Goal: Check status: Check status

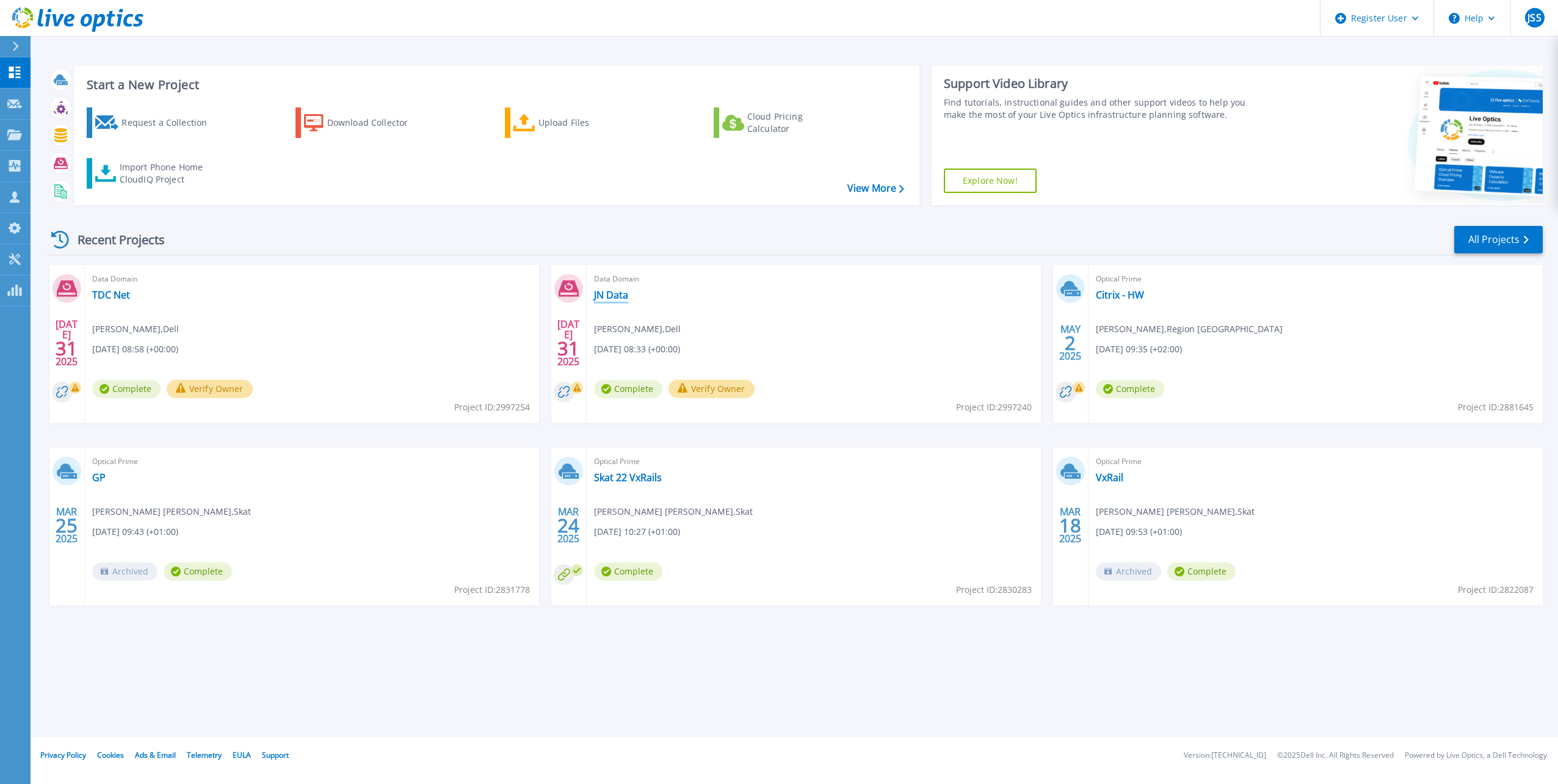
click at [608, 299] on link "JN Data" at bounding box center [611, 295] width 34 height 12
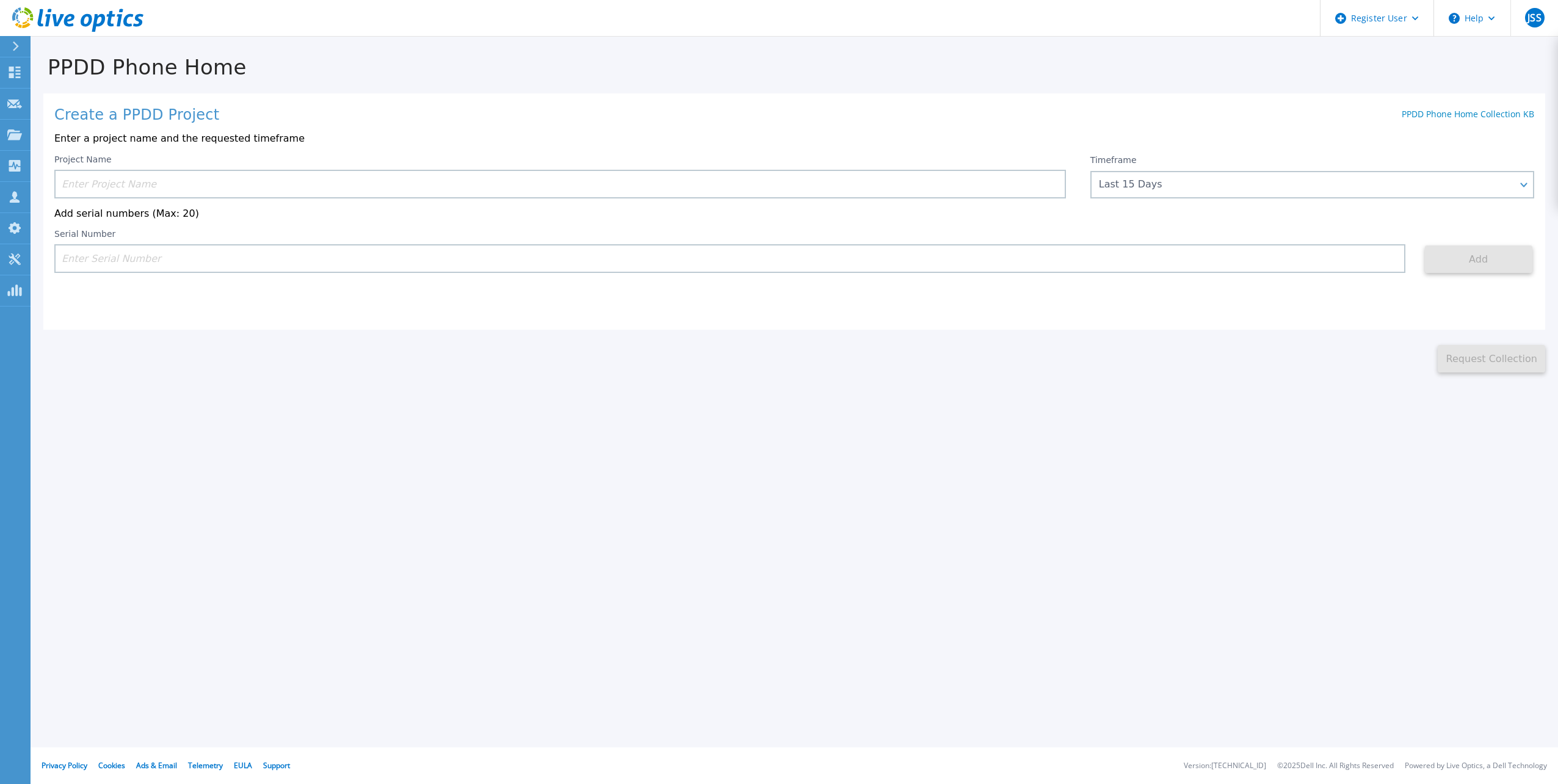
click at [925, 190] on input at bounding box center [560, 184] width 1012 height 29
click at [884, 173] on input at bounding box center [560, 184] width 1012 height 29
click at [839, 196] on input at bounding box center [560, 184] width 1012 height 29
click at [832, 184] on input at bounding box center [560, 184] width 1012 height 29
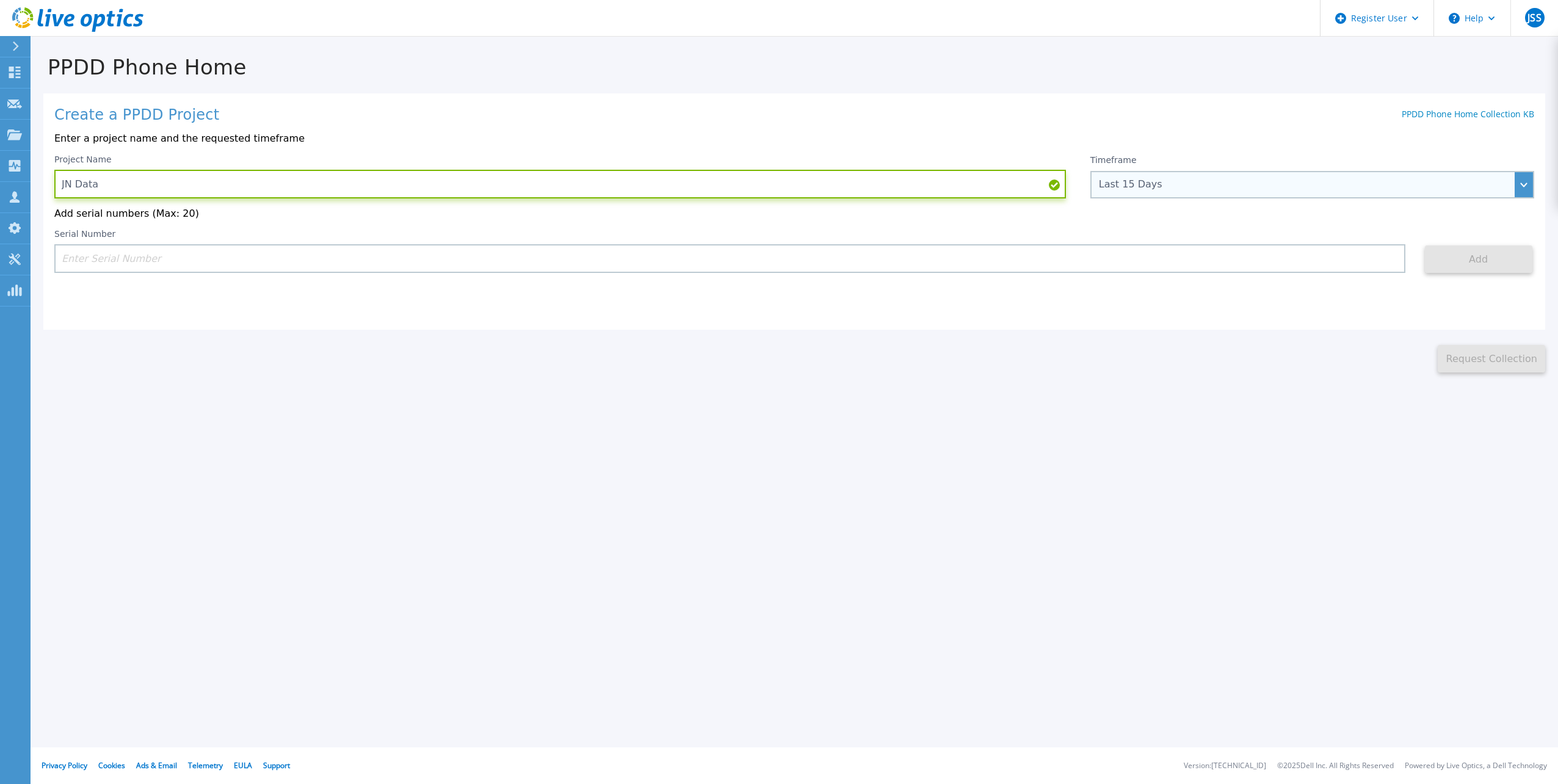
type input "JN Data"
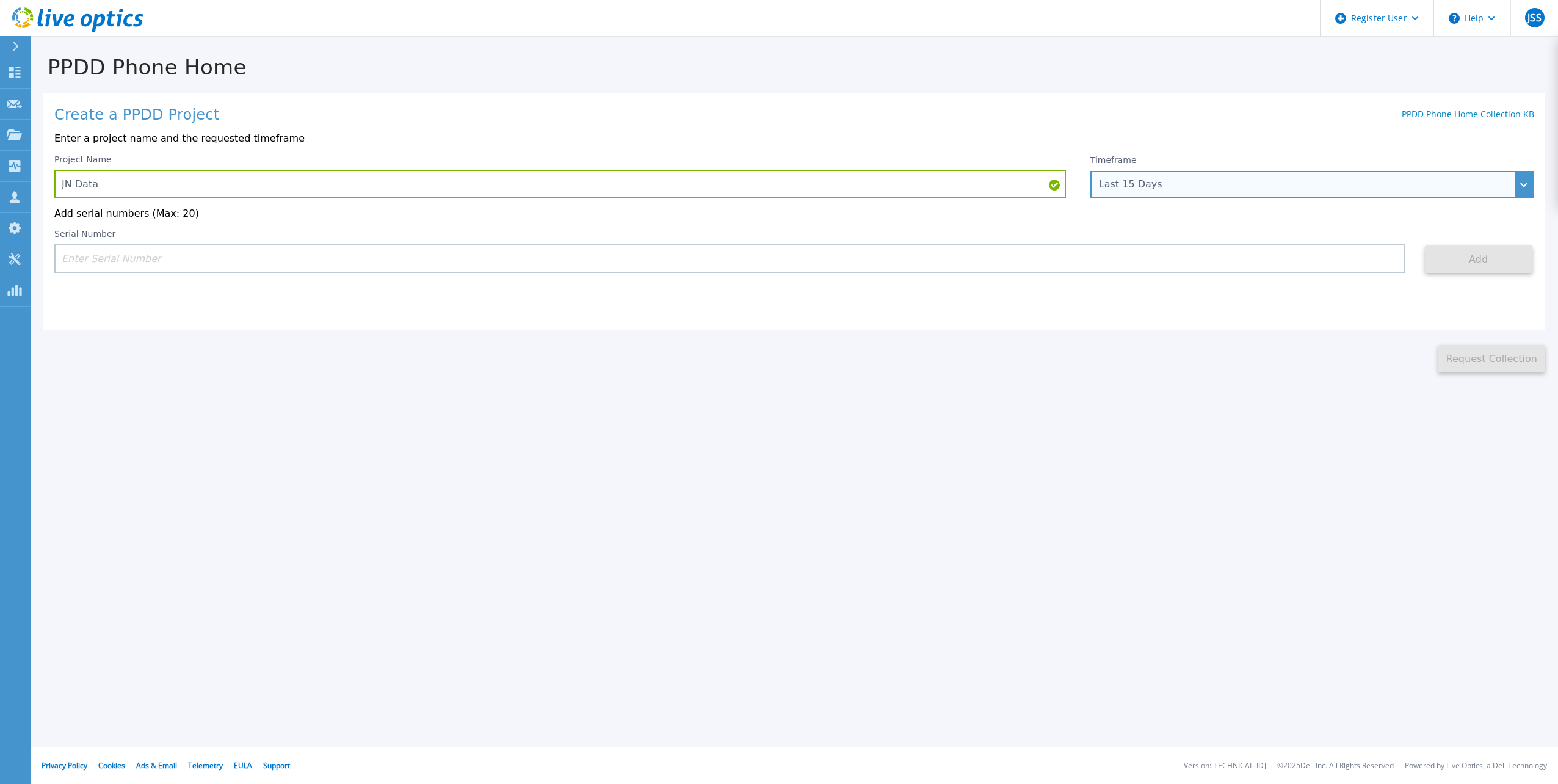
click at [1343, 181] on div "Last 15 Days" at bounding box center [1306, 184] width 413 height 11
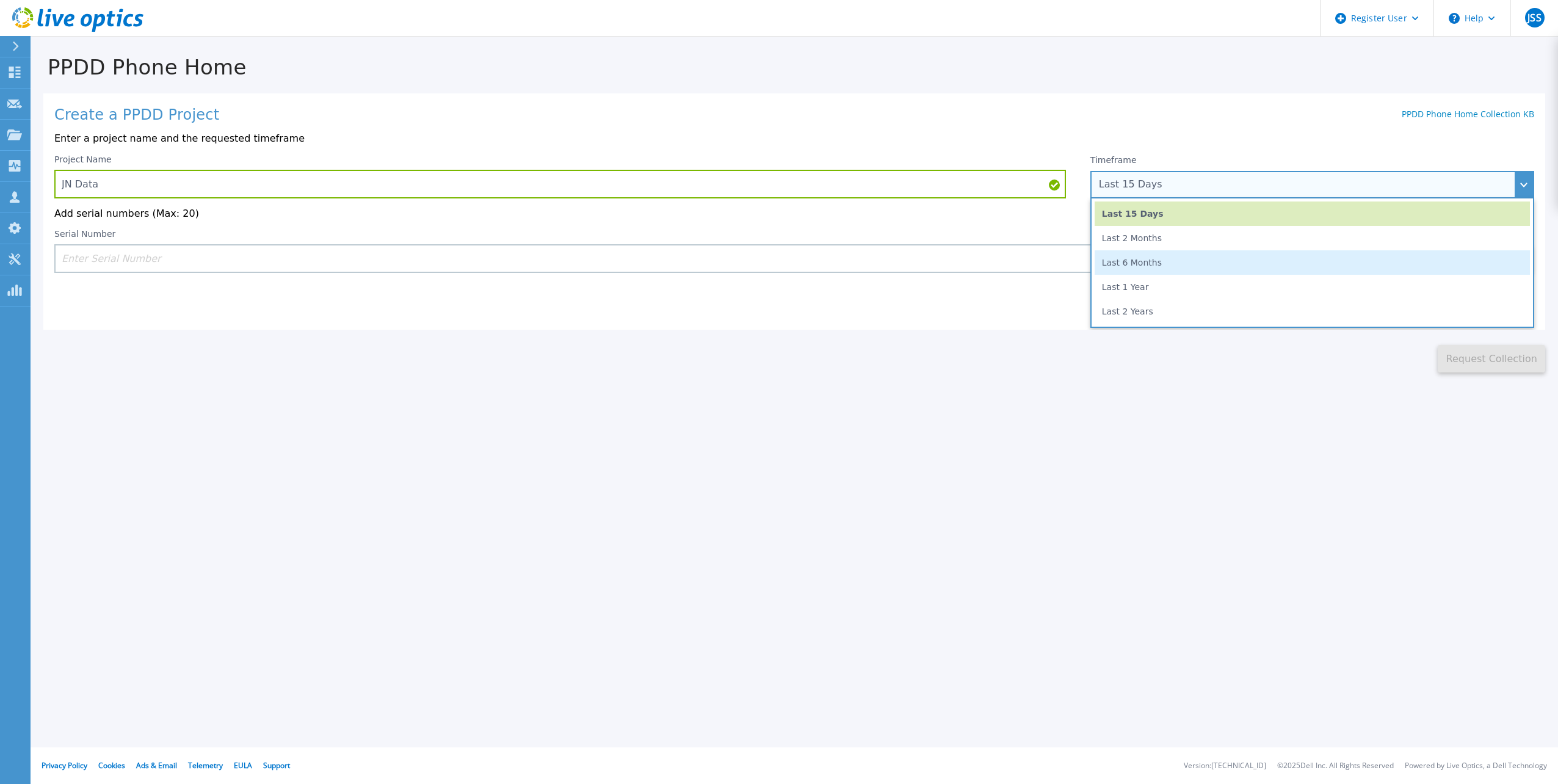
click at [1145, 268] on li "Last 6 Months" at bounding box center [1312, 262] width 435 height 24
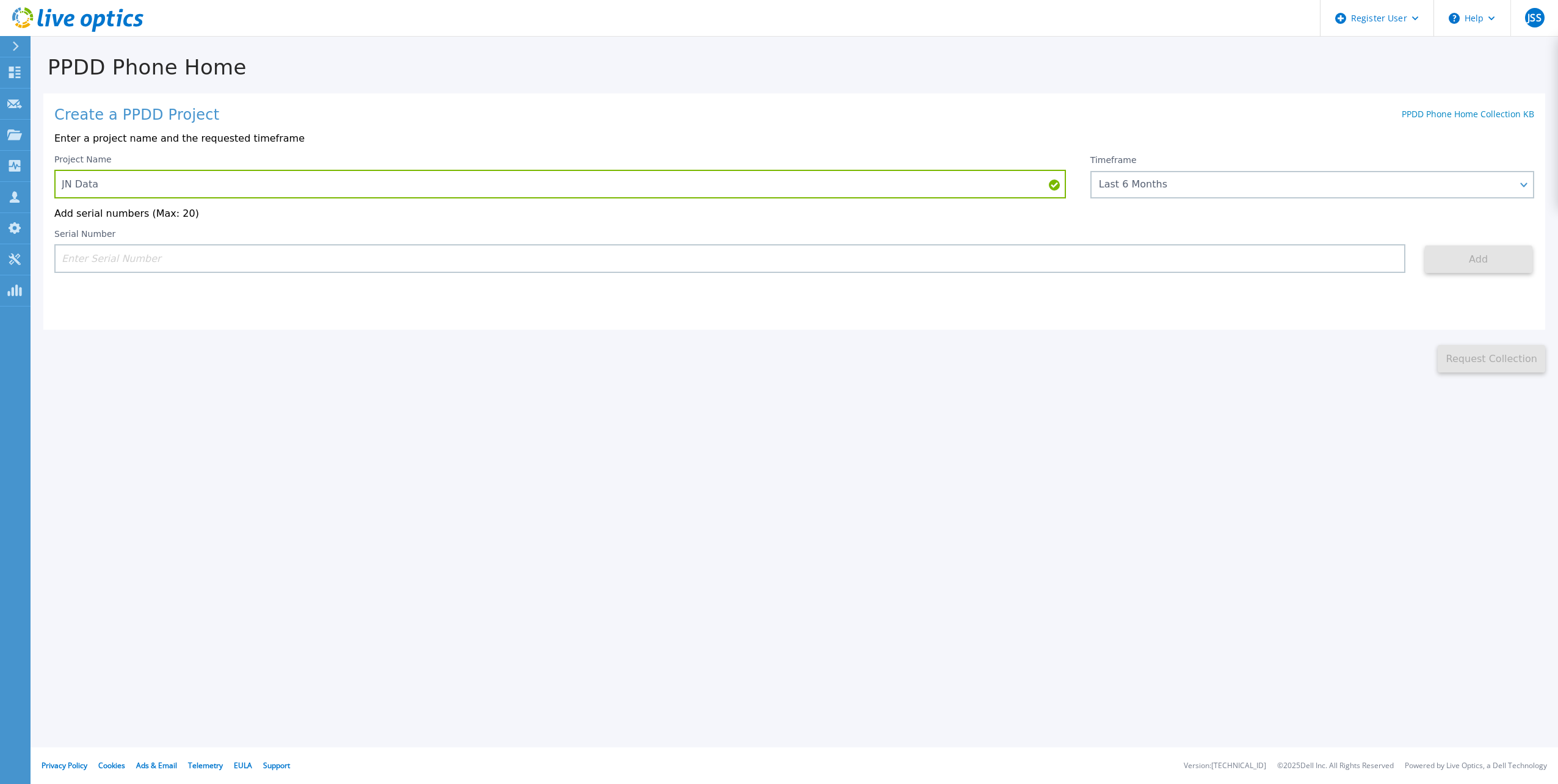
click at [445, 261] on input at bounding box center [730, 258] width 1351 height 29
click at [119, 257] on input at bounding box center [730, 258] width 1351 height 29
paste input "CRK00234824194"
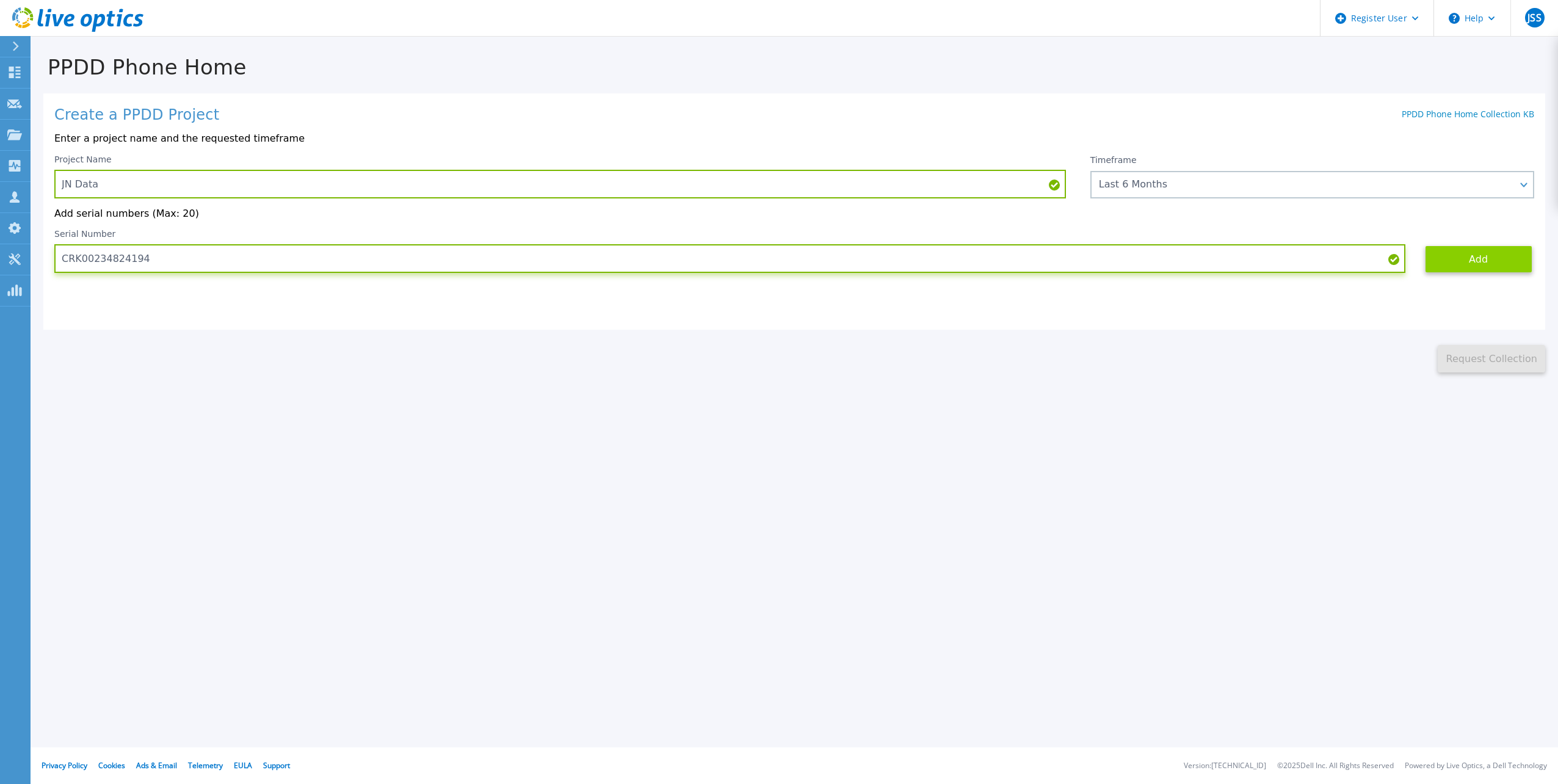
type input "CRK00234824194"
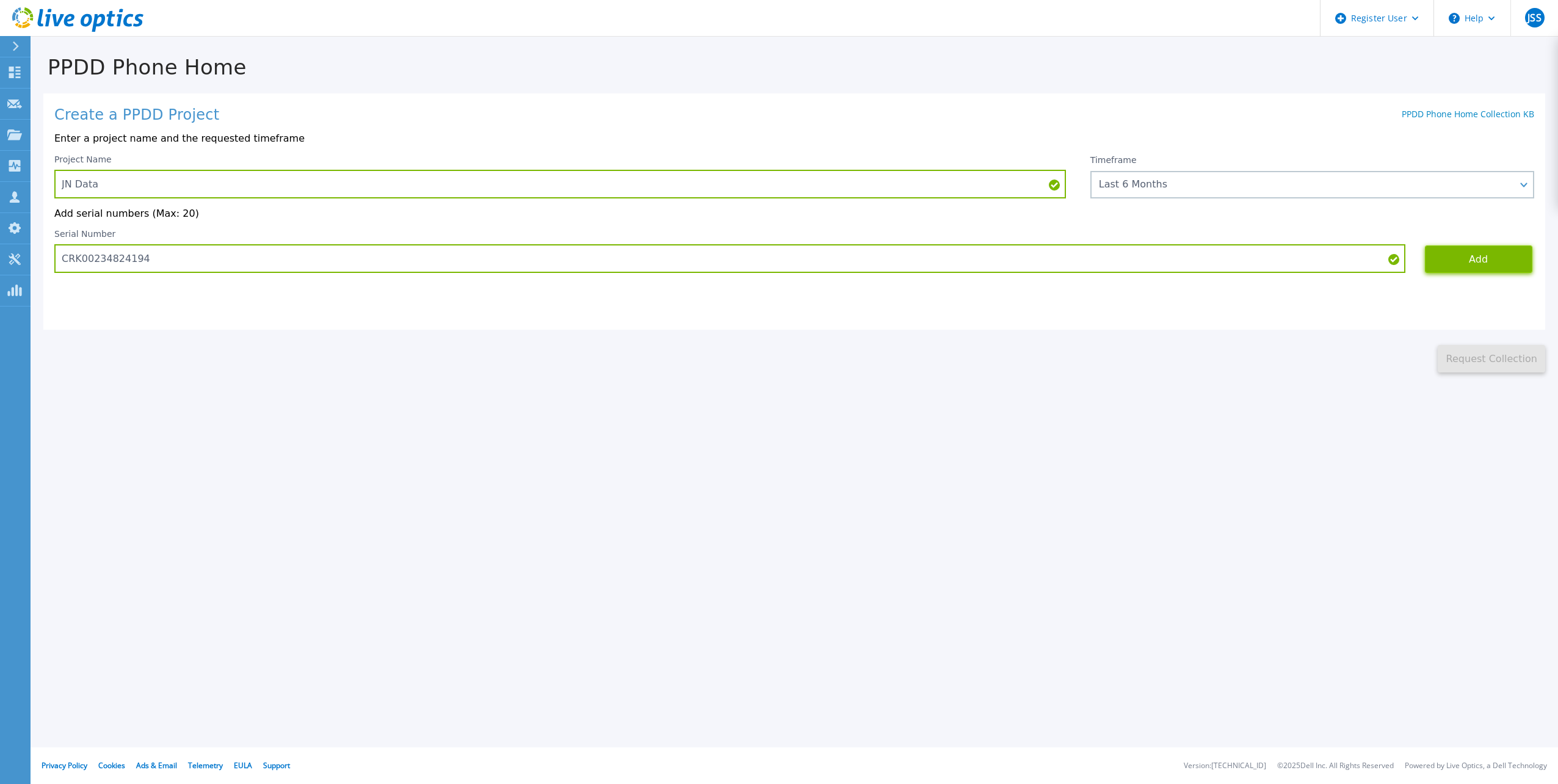
click at [1492, 263] on button "Add" at bounding box center [1478, 259] width 108 height 27
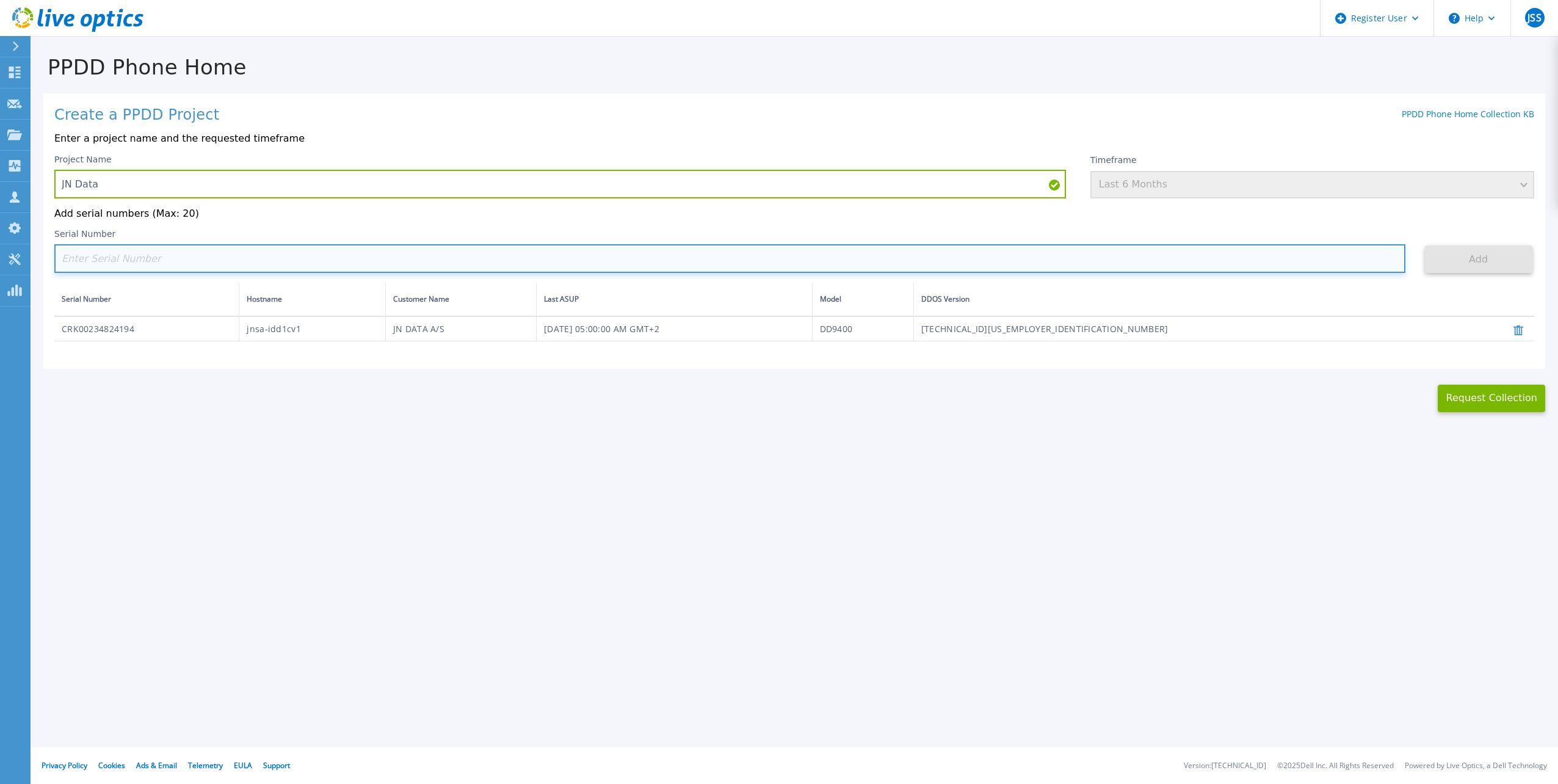
click at [127, 253] on input at bounding box center [730, 258] width 1351 height 29
paste input "CRK00234824195"
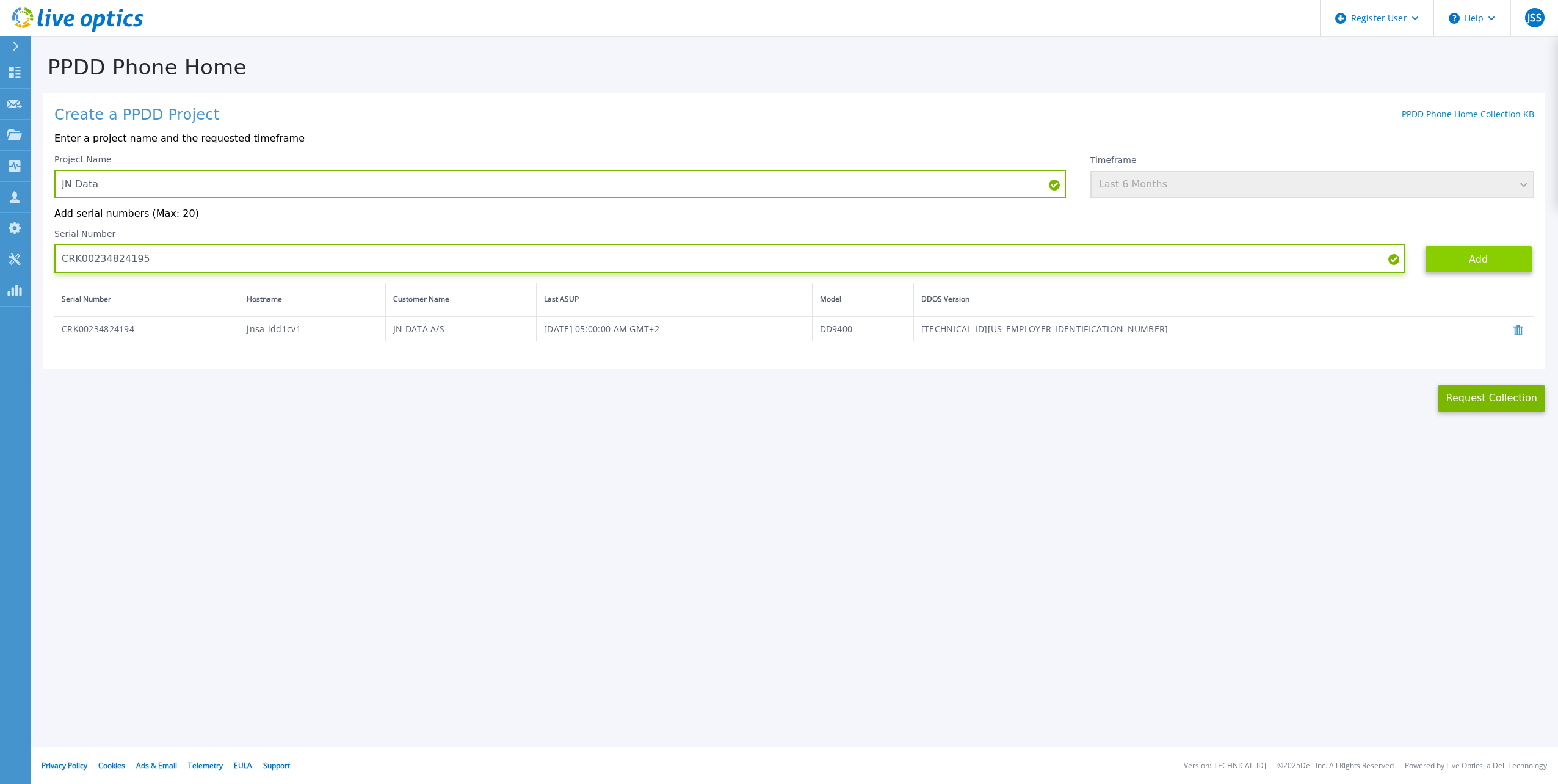
type input "CRK00234824195"
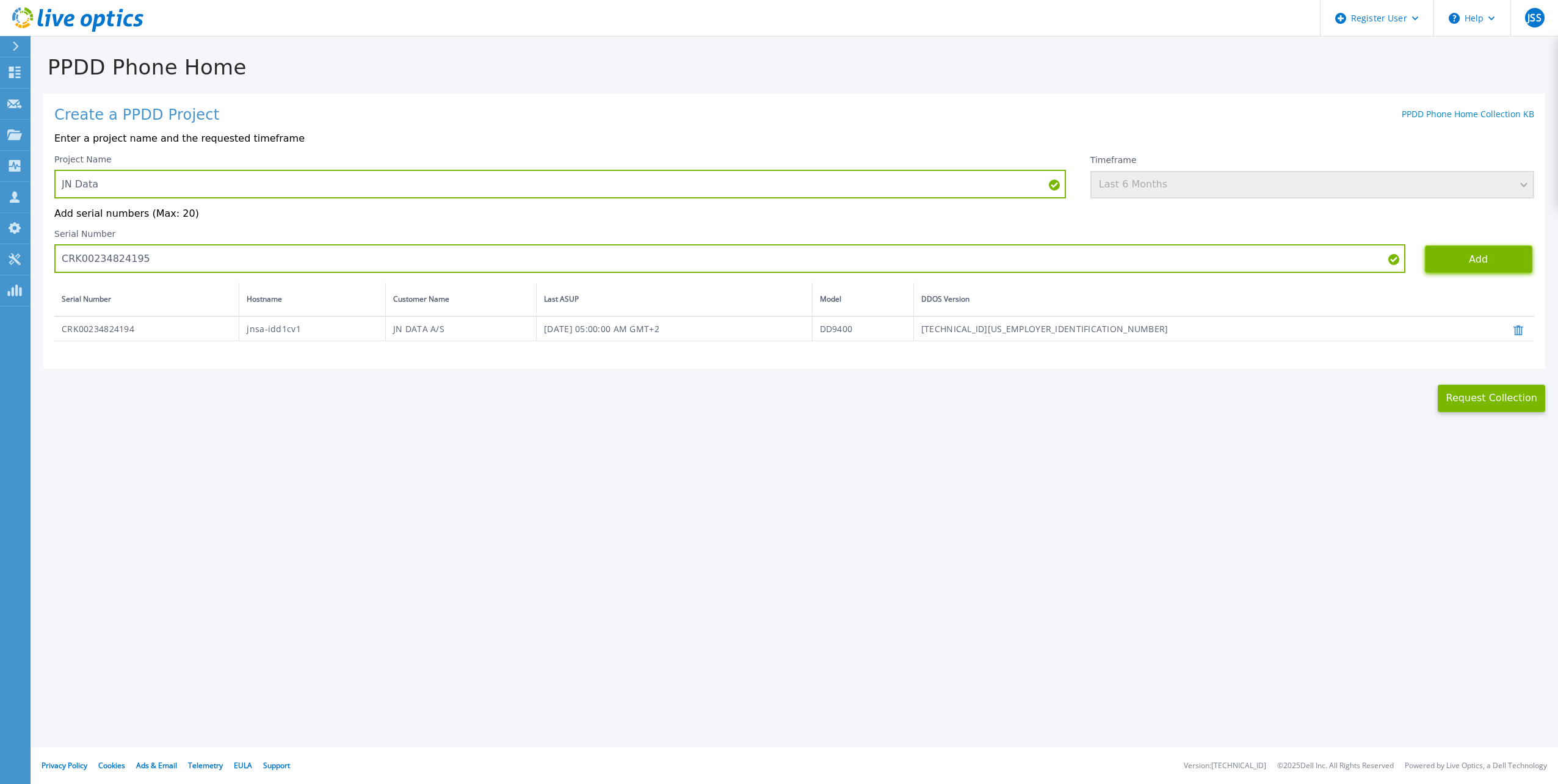
click at [1487, 260] on button "Add" at bounding box center [1478, 259] width 108 height 27
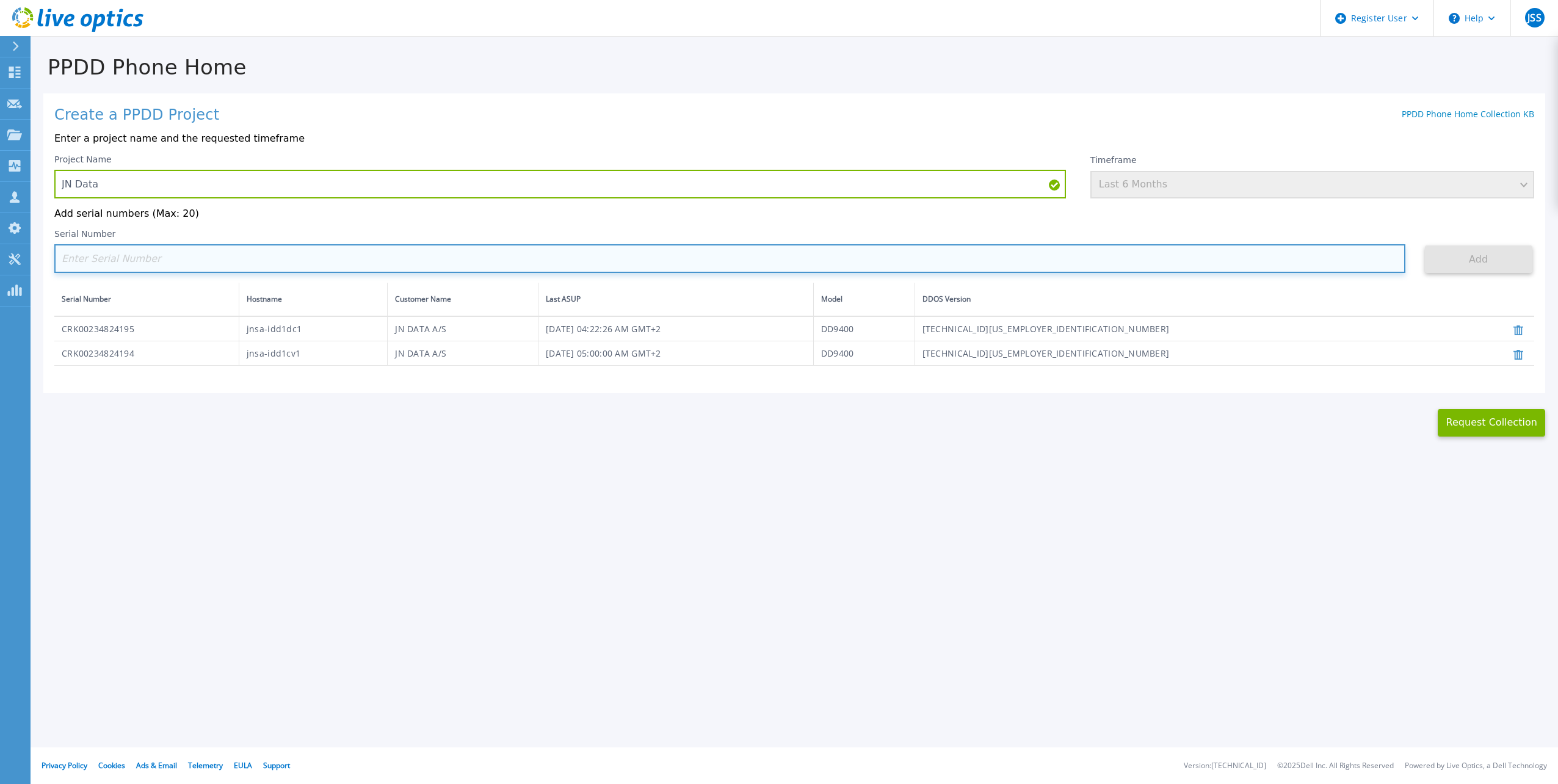
click at [141, 260] on input at bounding box center [730, 258] width 1351 height 29
paste input "CRK00234824201"
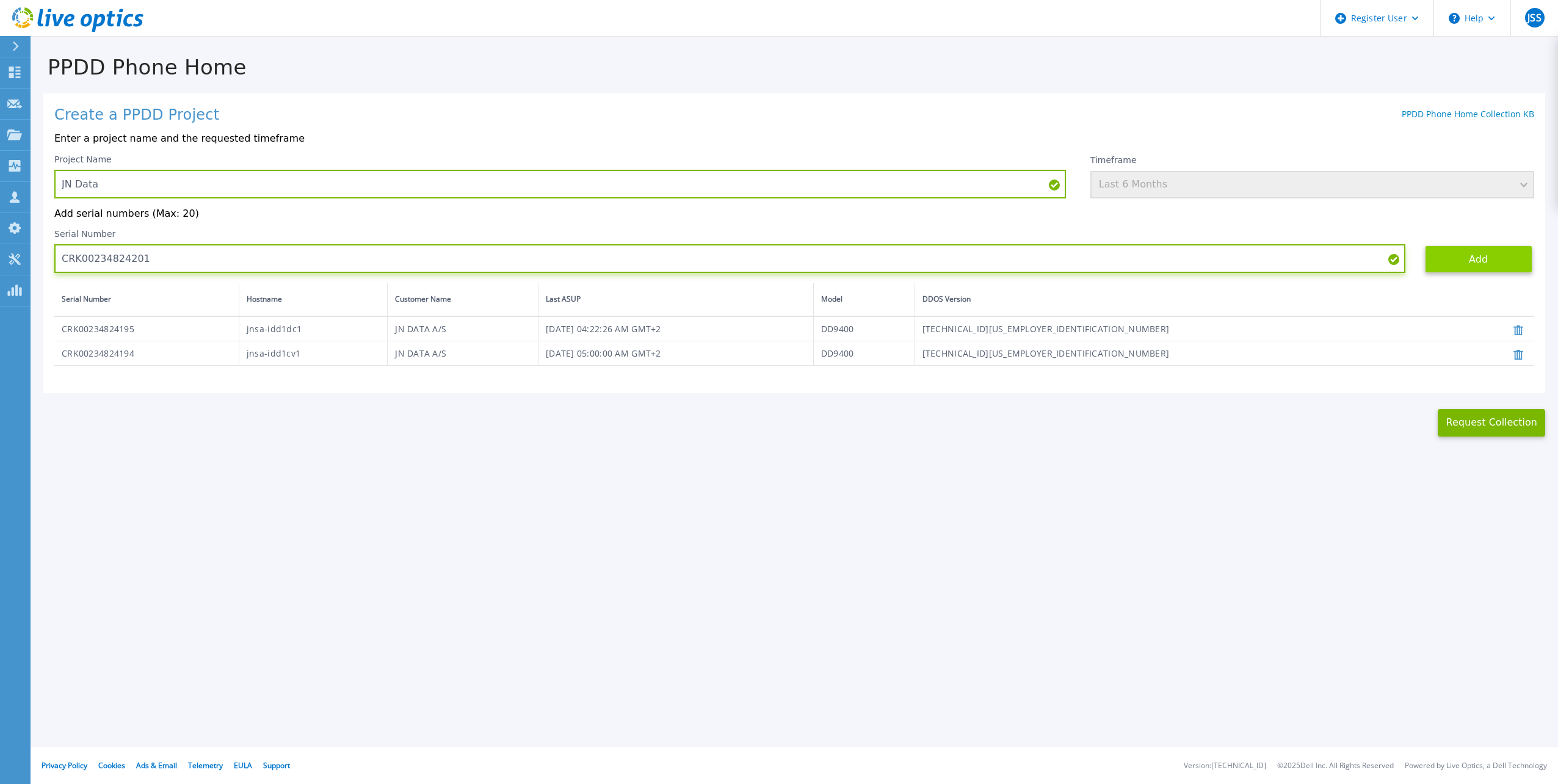
type input "CRK00234824201"
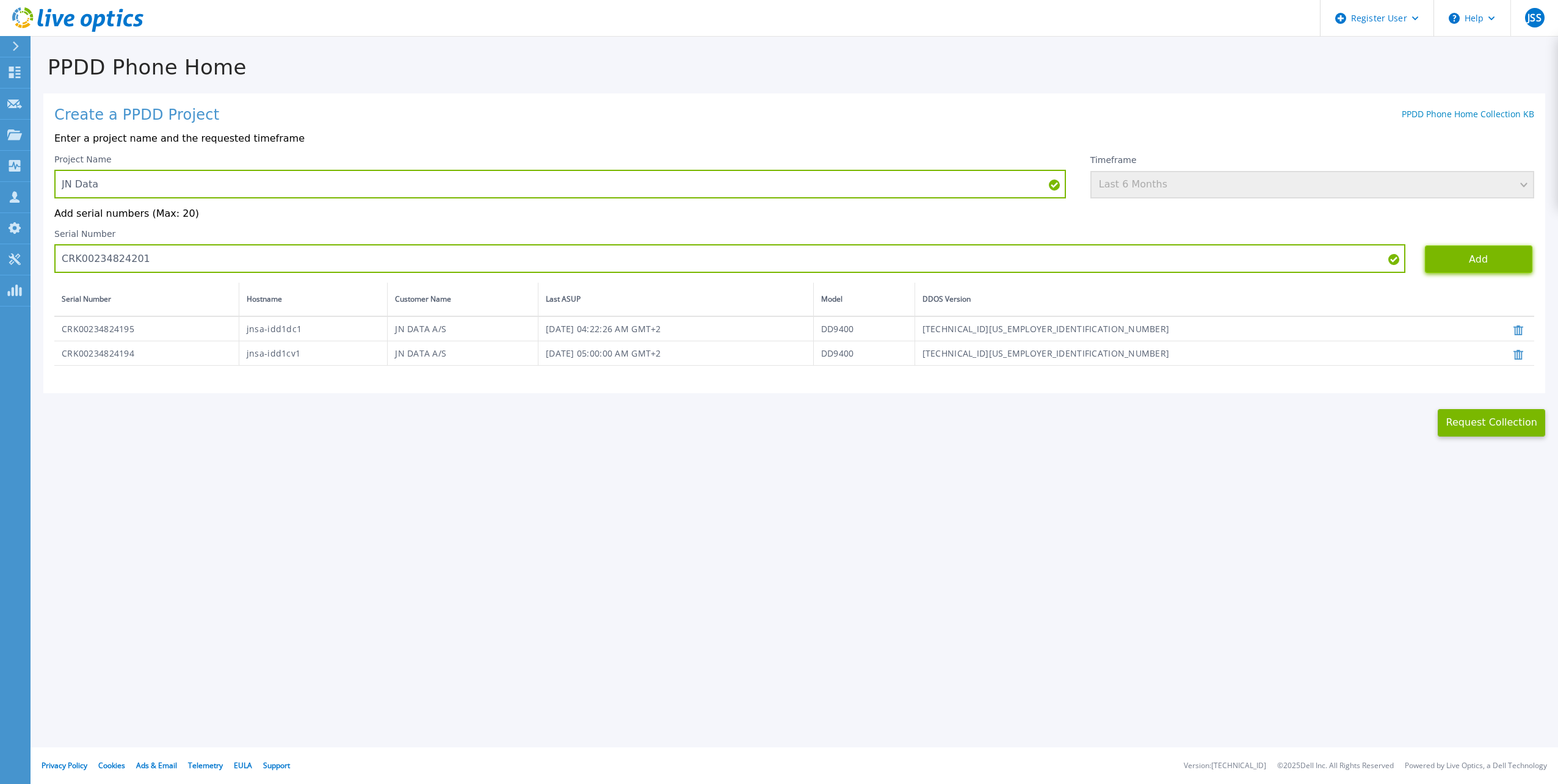
click at [1460, 271] on button "Add" at bounding box center [1478, 259] width 108 height 27
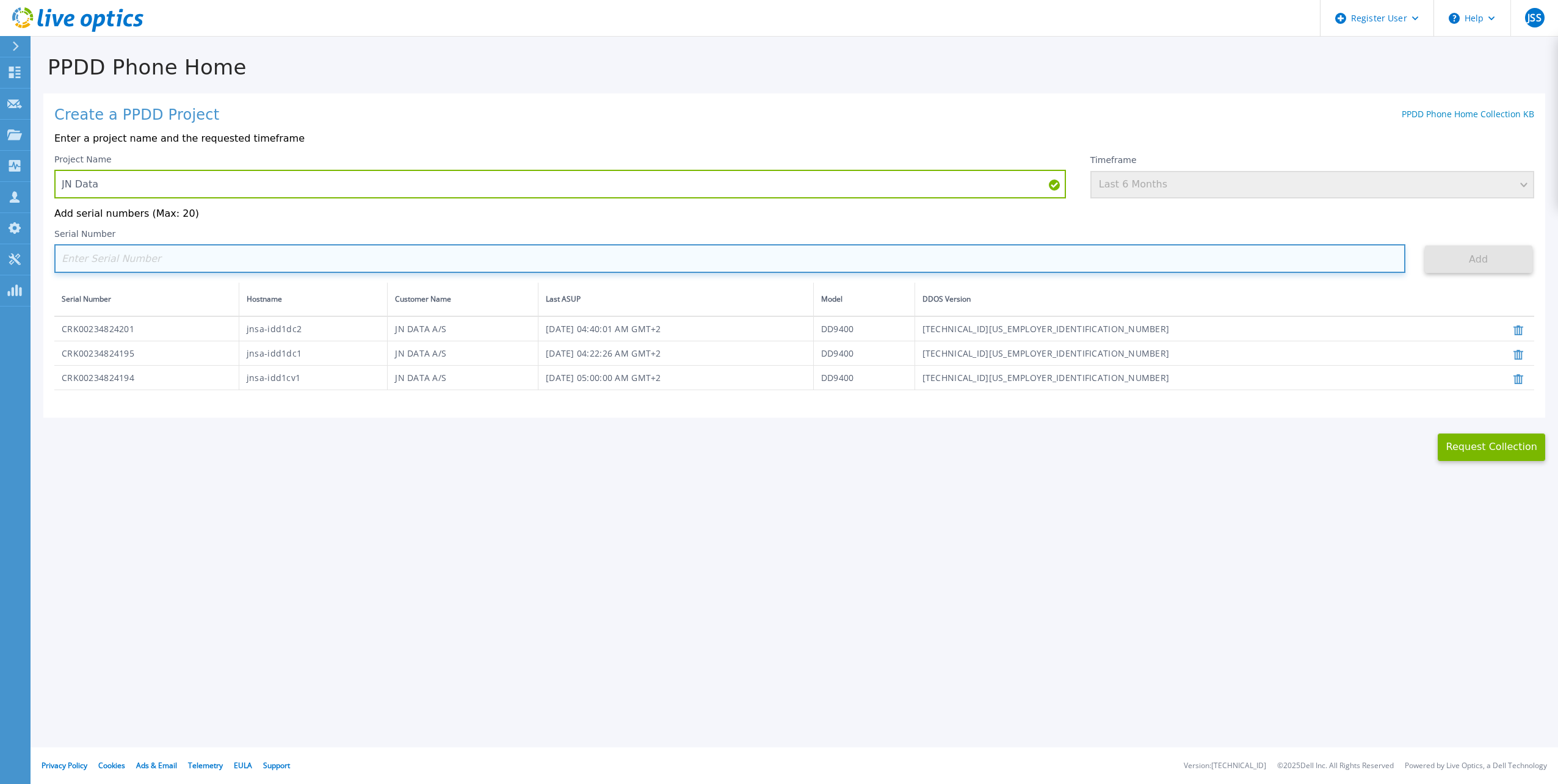
click at [102, 264] on input at bounding box center [730, 258] width 1351 height 29
paste input "CRK00234824197"
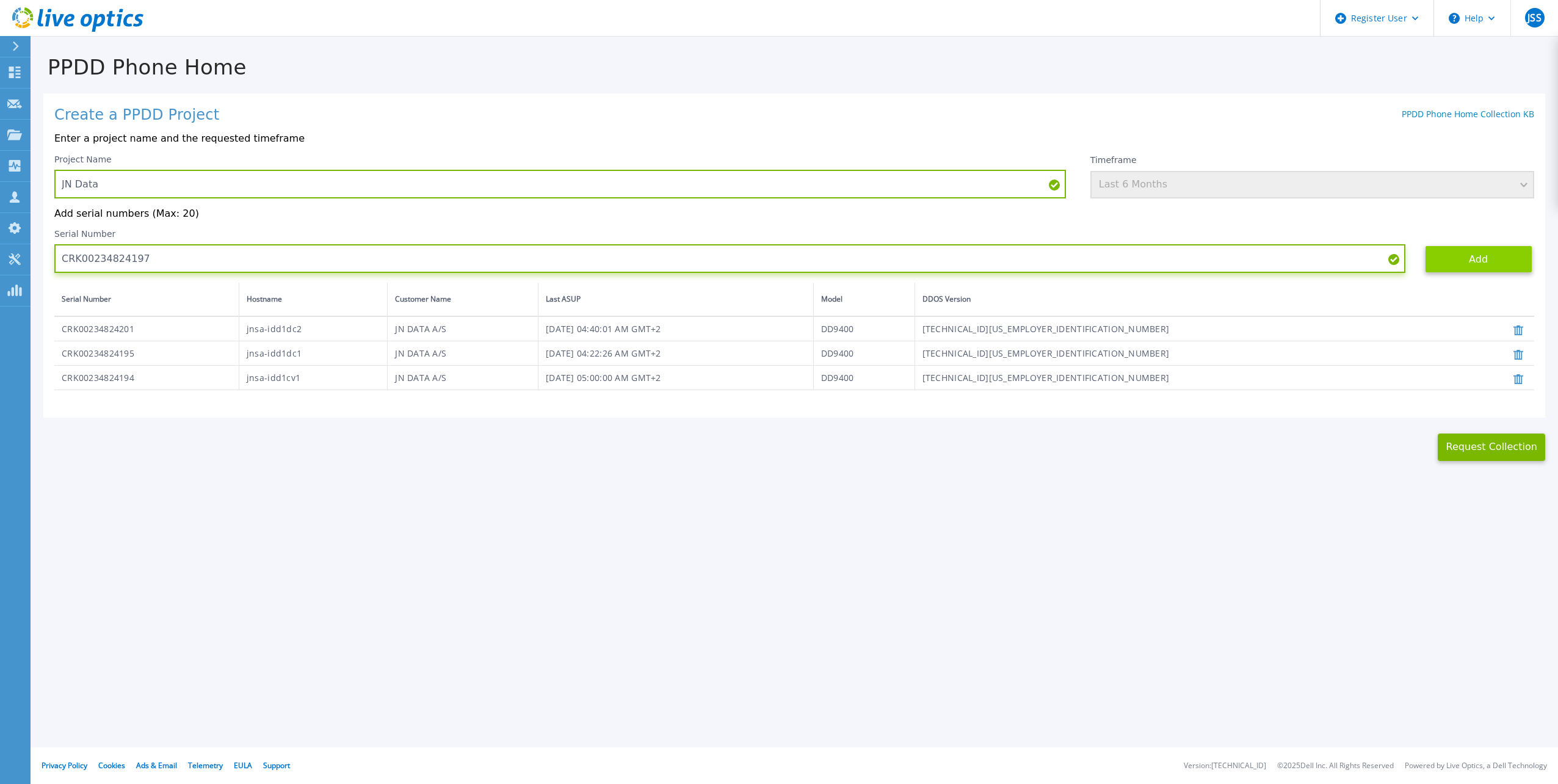
type input "CRK00234824197"
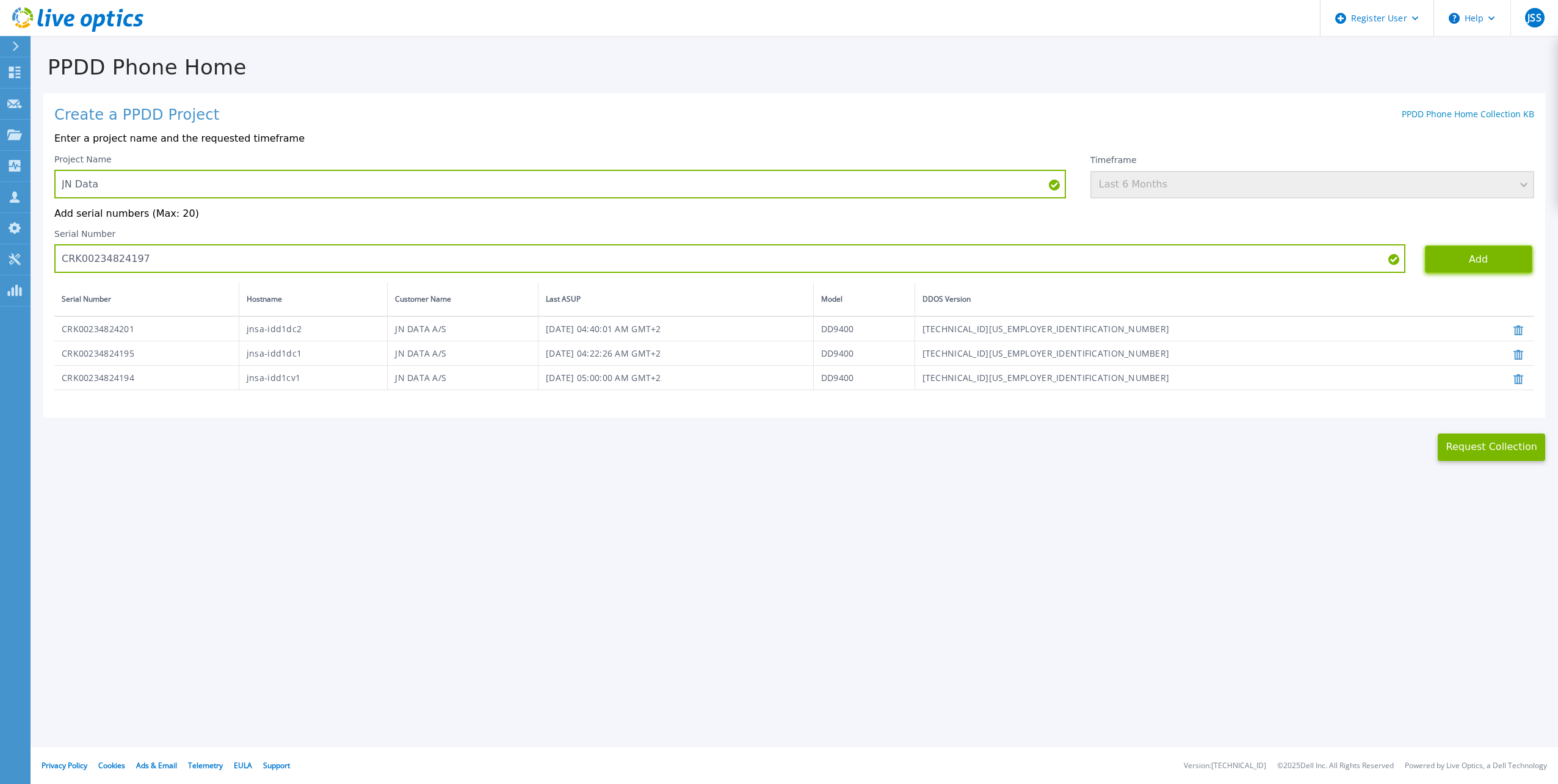
click at [1482, 266] on button "Add" at bounding box center [1478, 259] width 108 height 27
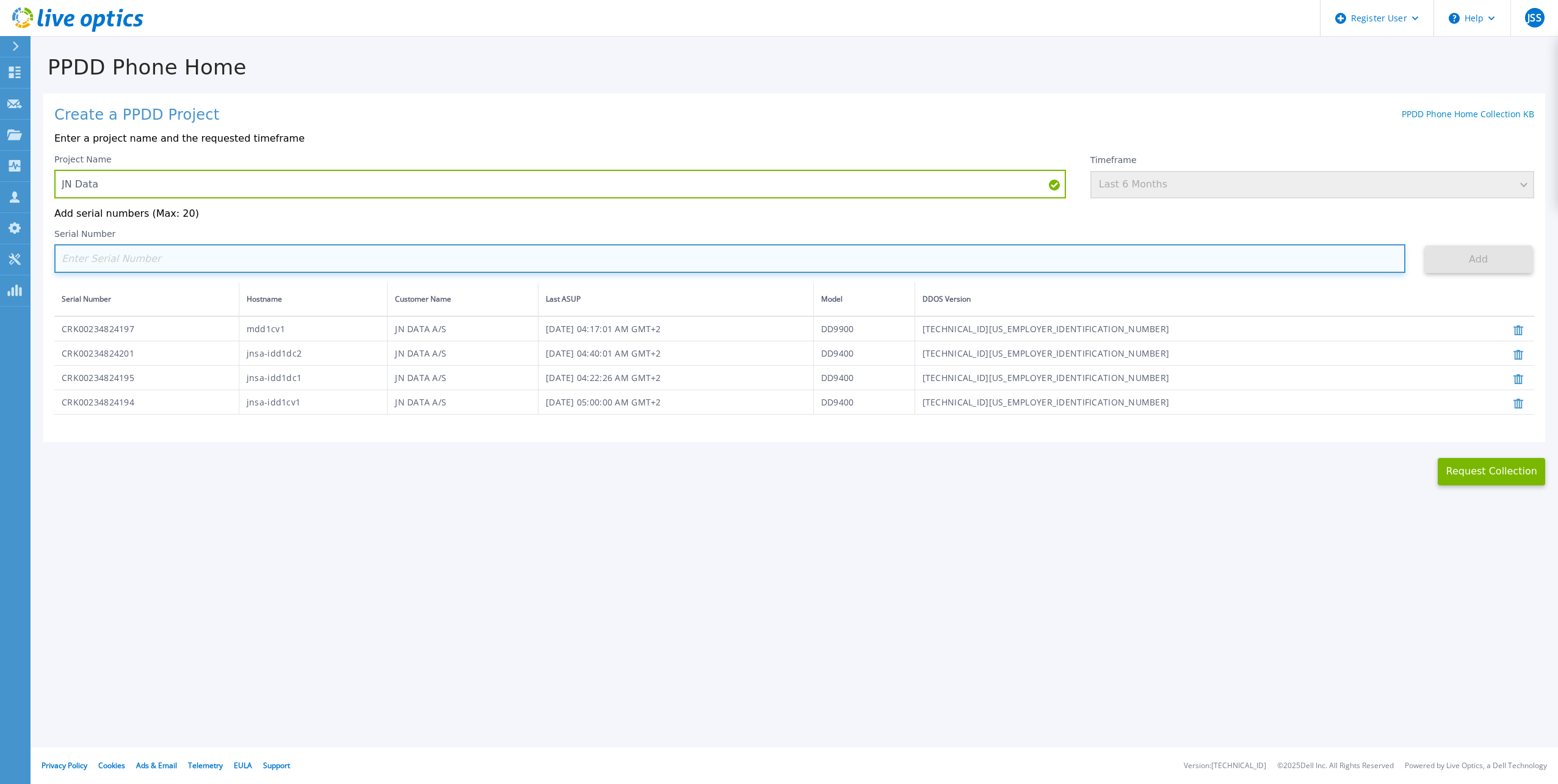
click at [257, 258] on input at bounding box center [730, 258] width 1351 height 29
paste input "CRK00234824196"
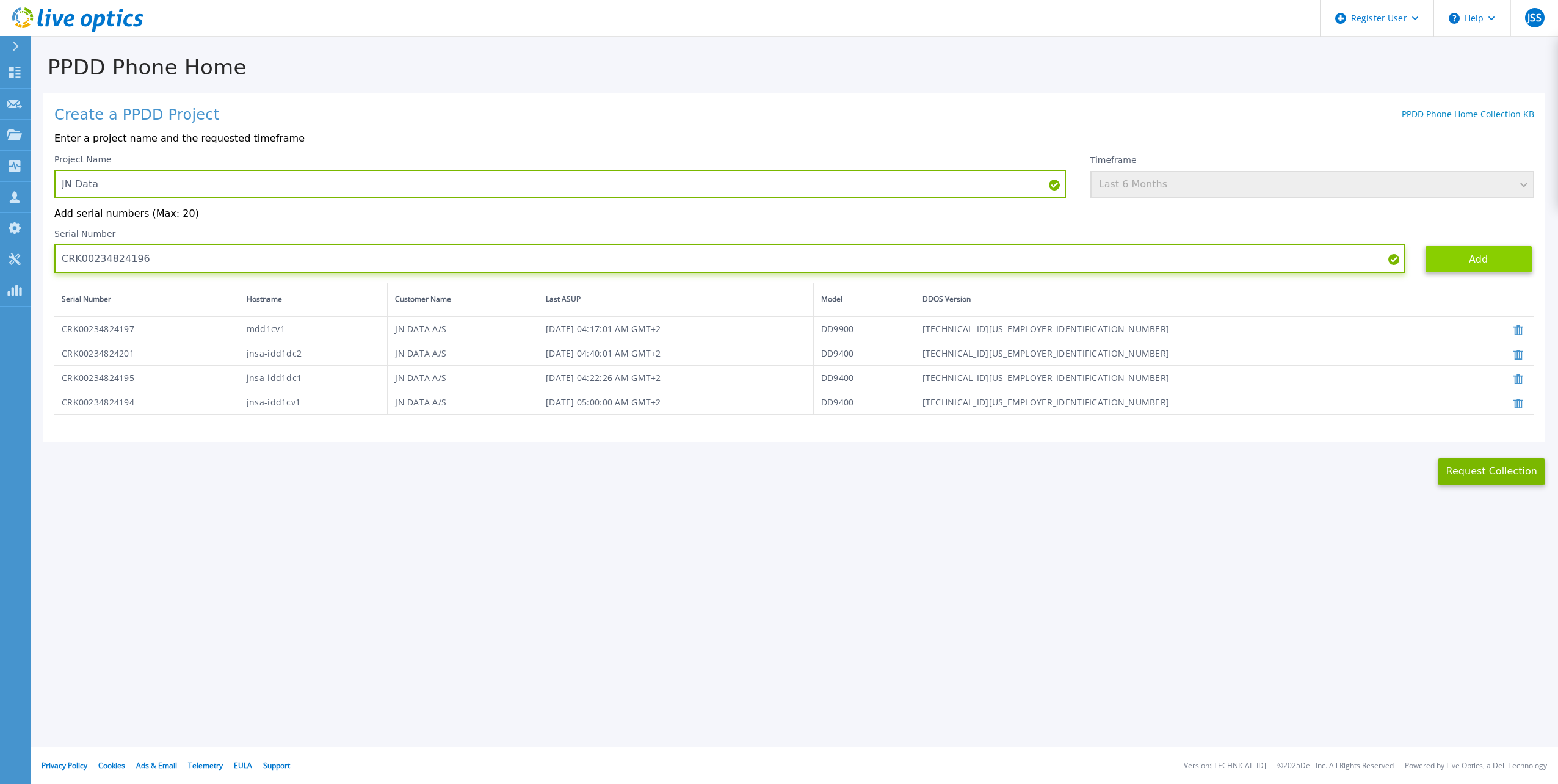
type input "CRK00234824196"
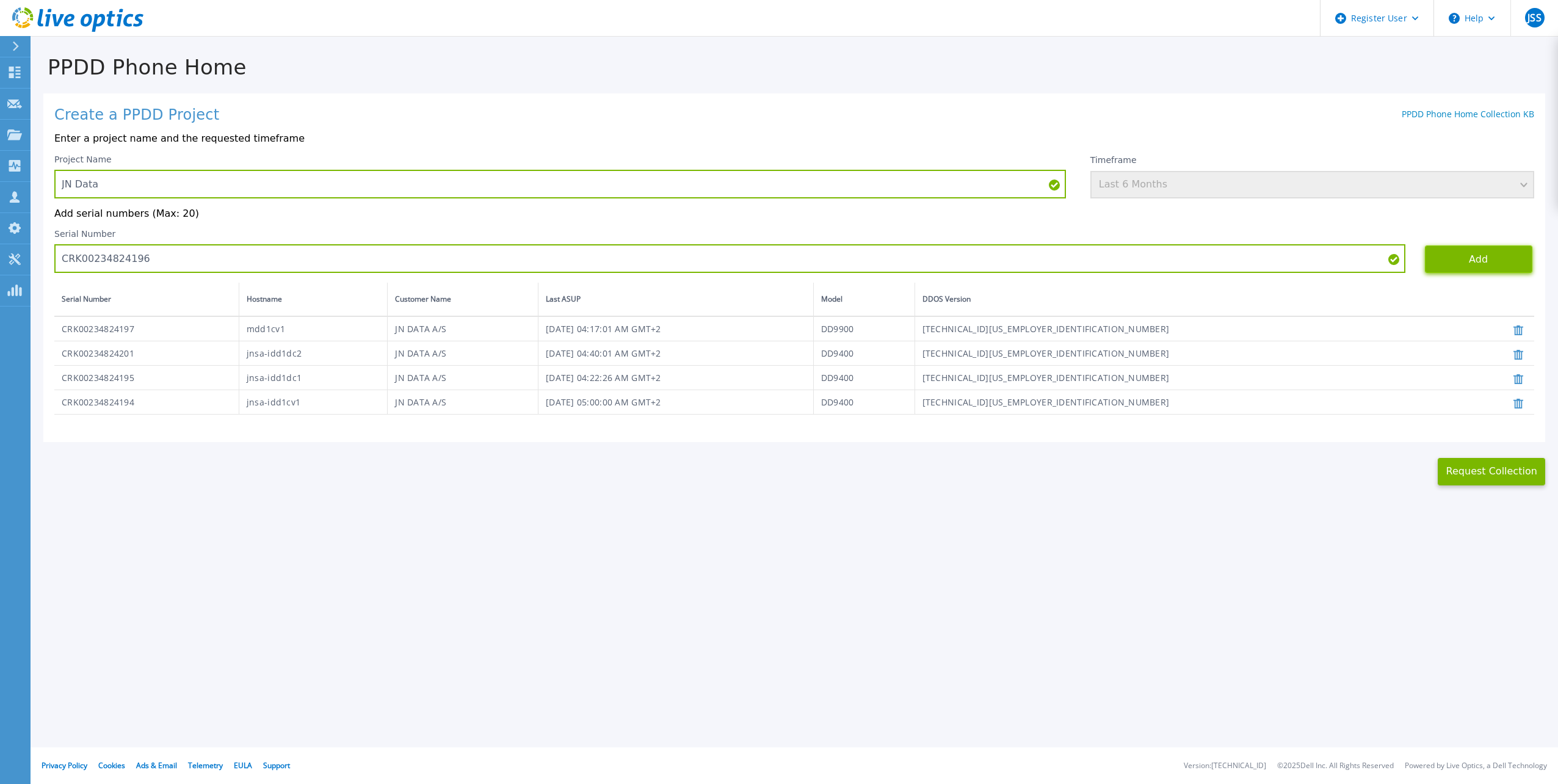
click at [1489, 260] on button "Add" at bounding box center [1478, 259] width 108 height 27
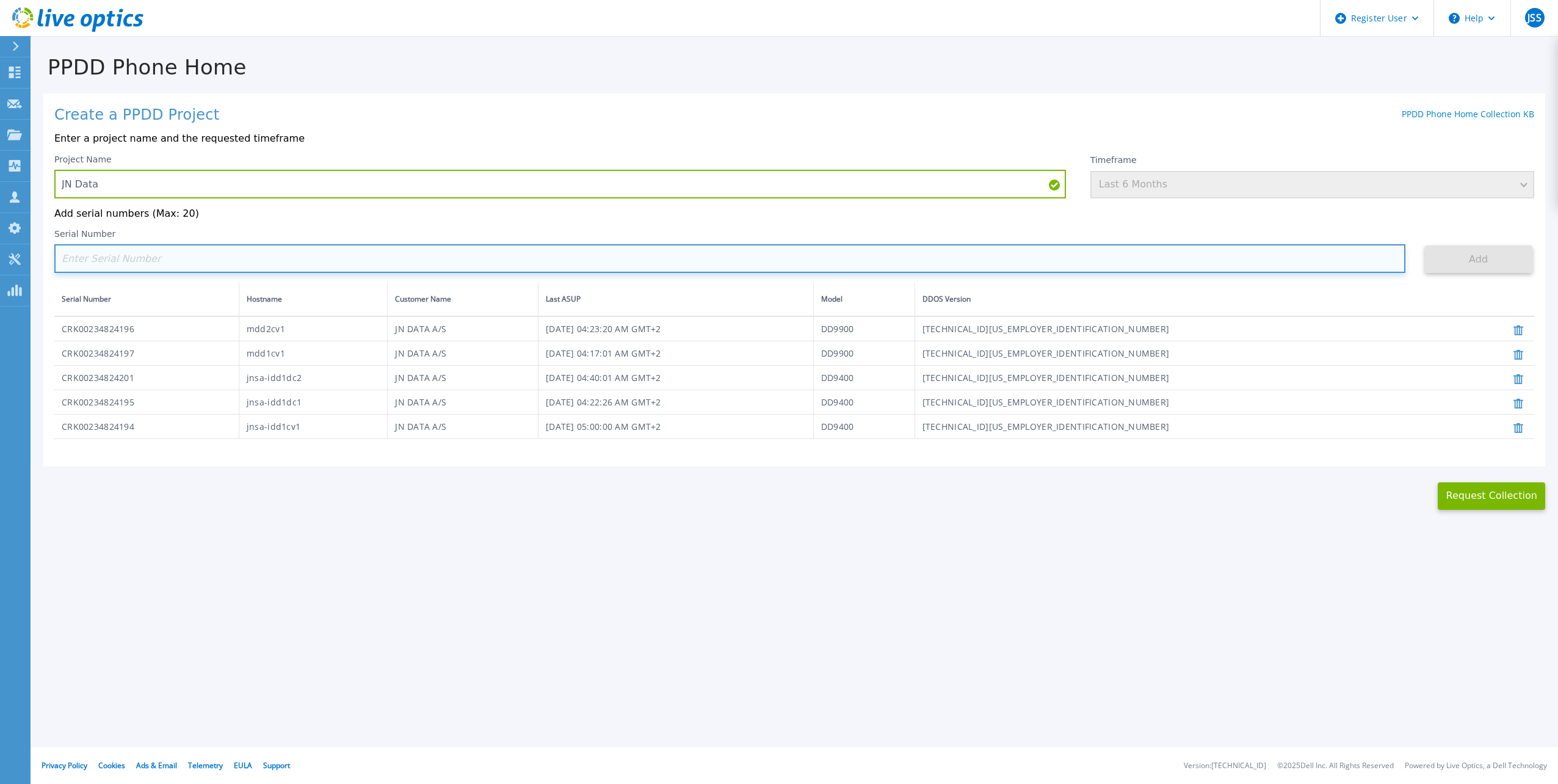
click at [189, 253] on input at bounding box center [730, 258] width 1351 height 29
paste input "CRK00234824203"
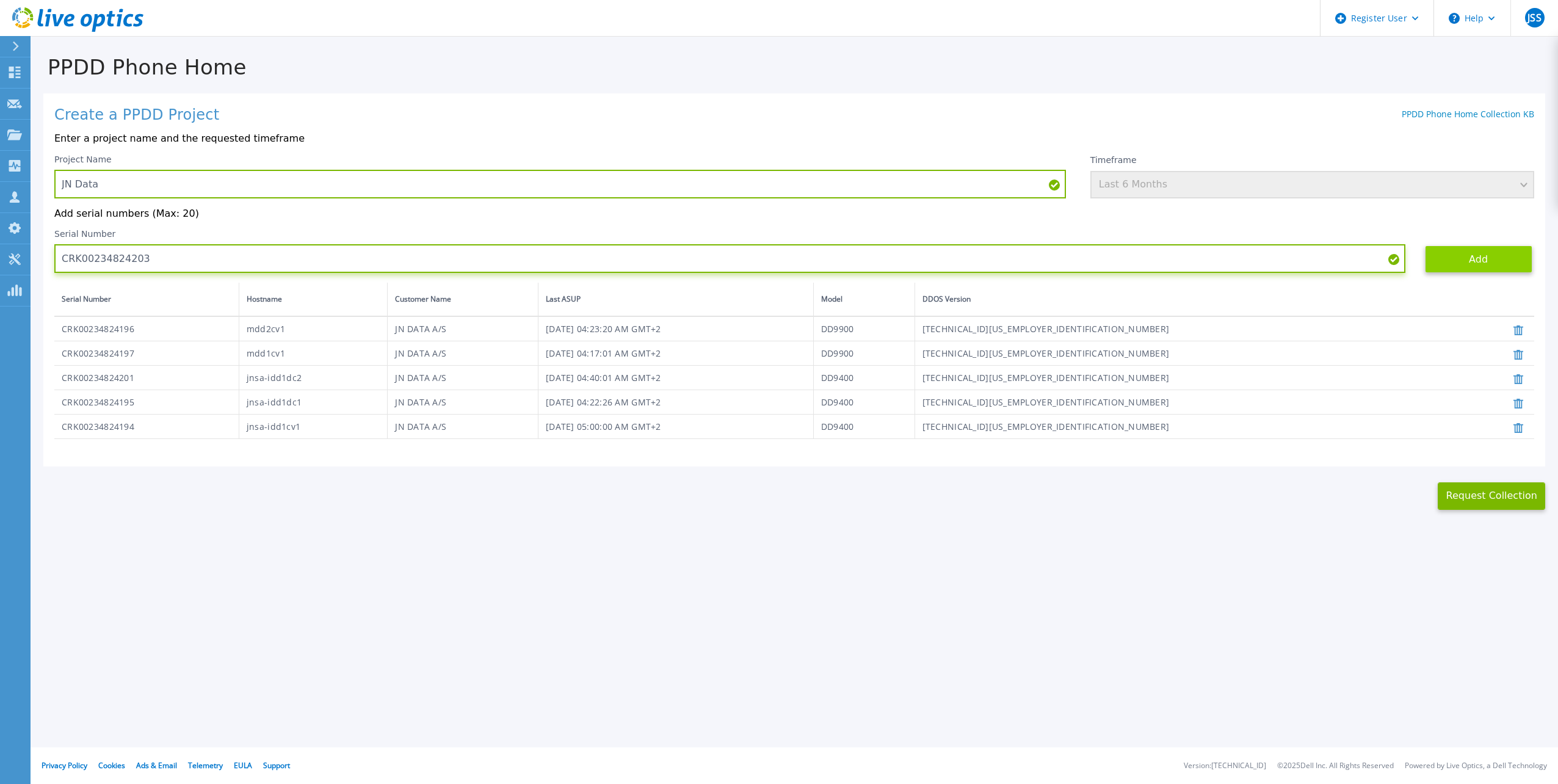
type input "CRK00234824203"
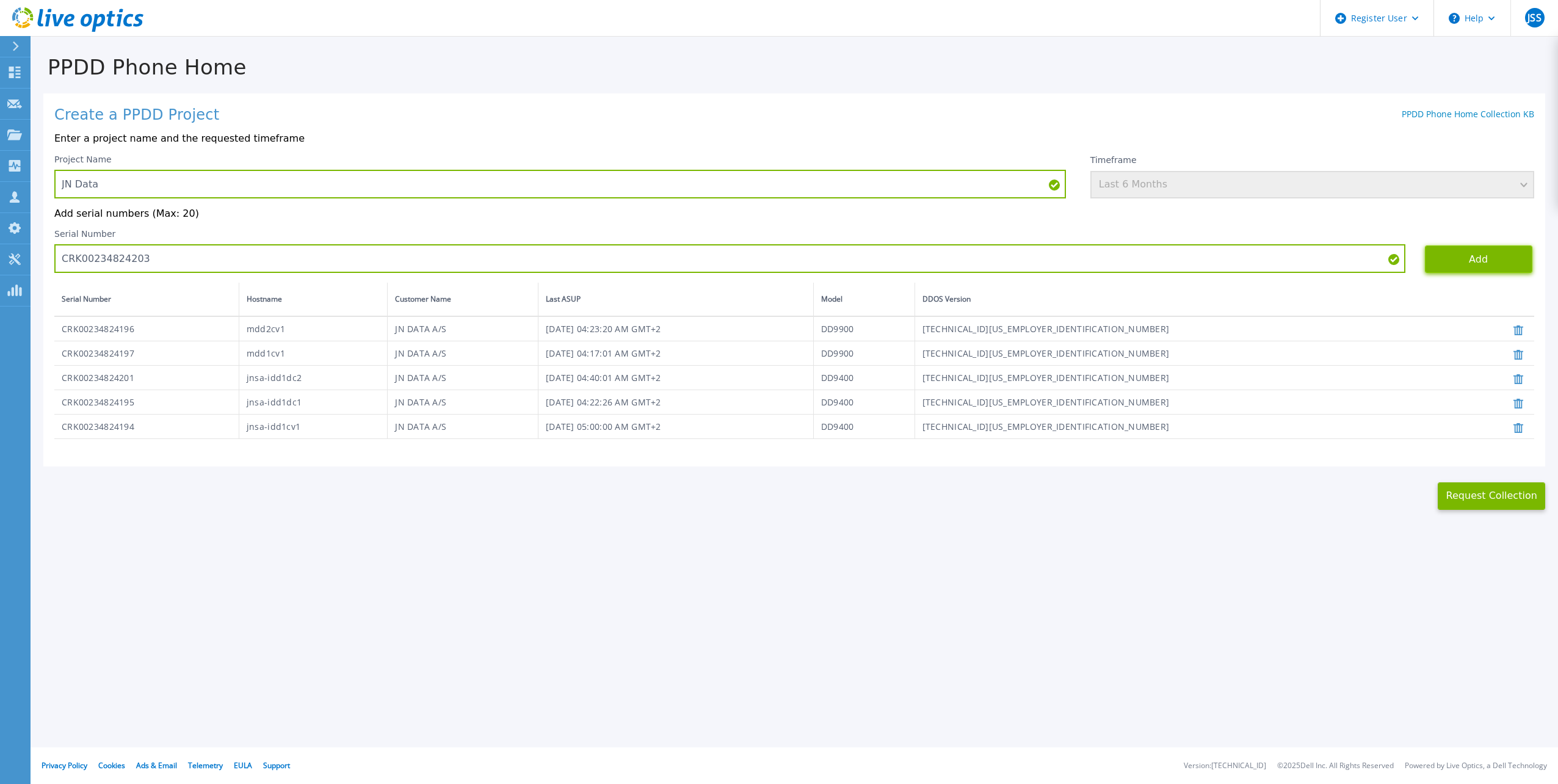
click at [1499, 254] on button "Add" at bounding box center [1478, 259] width 108 height 27
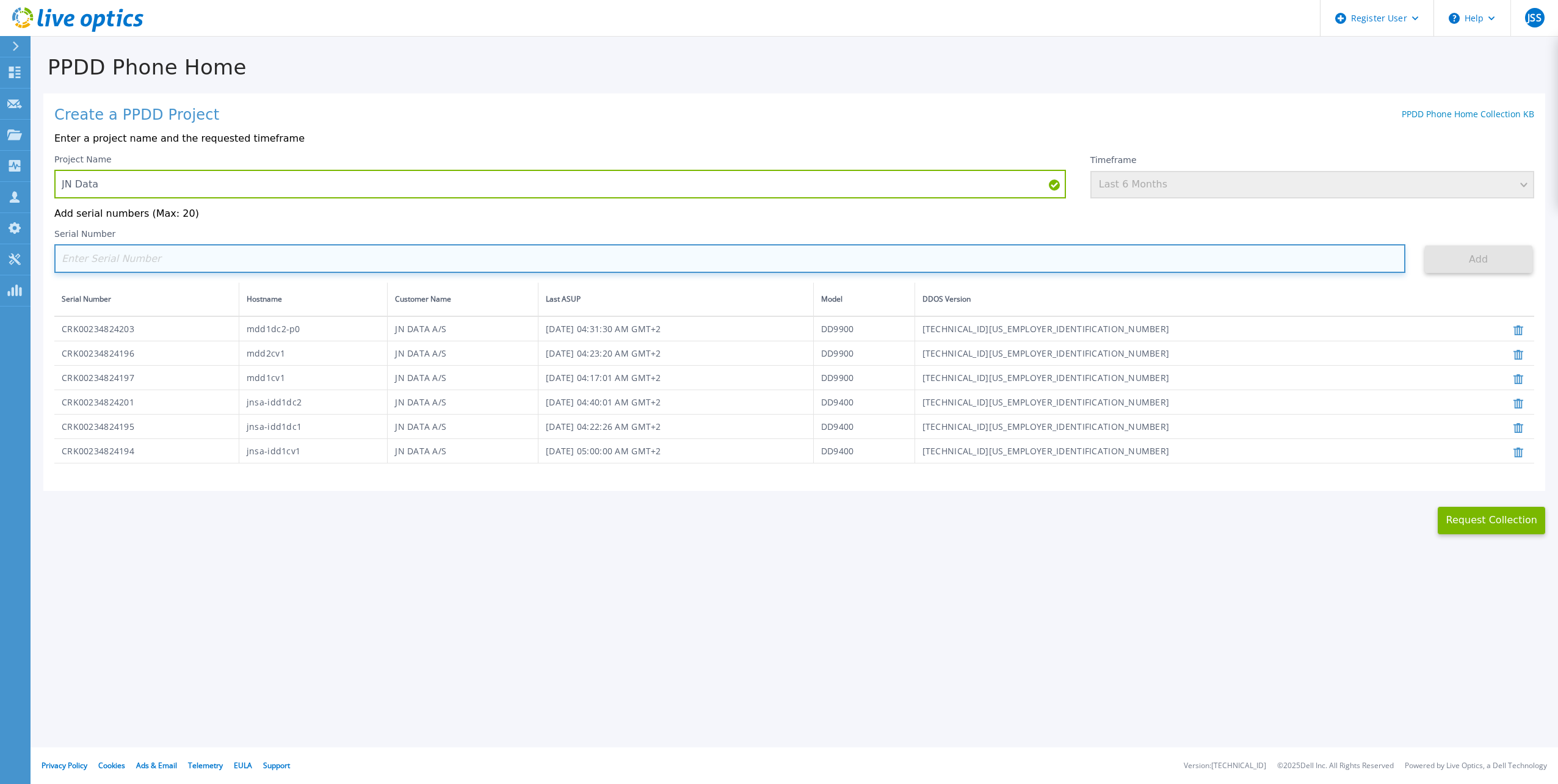
click at [158, 254] on input at bounding box center [730, 258] width 1351 height 29
paste input "CRK00245208944"
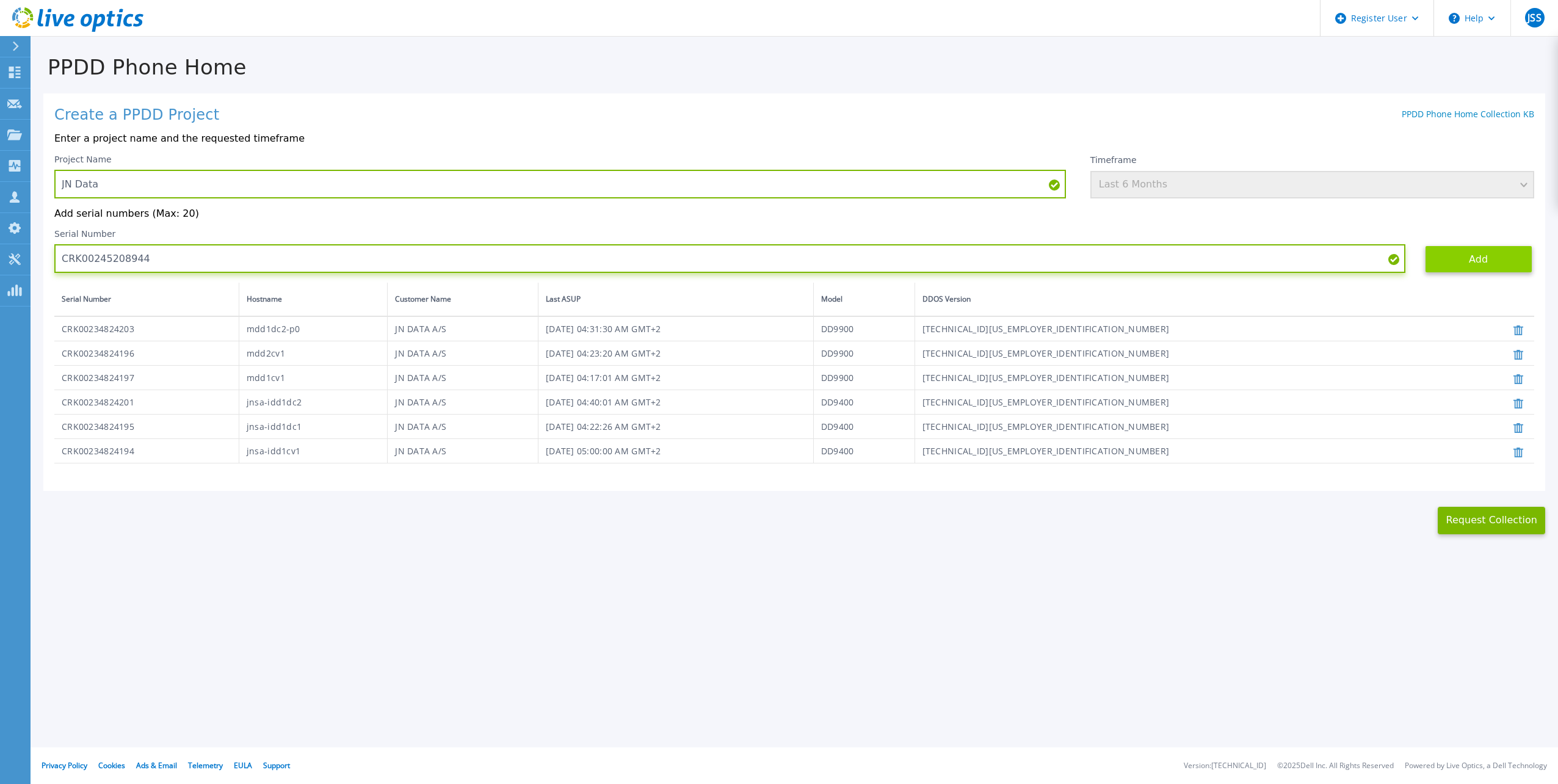
type input "CRK00245208944"
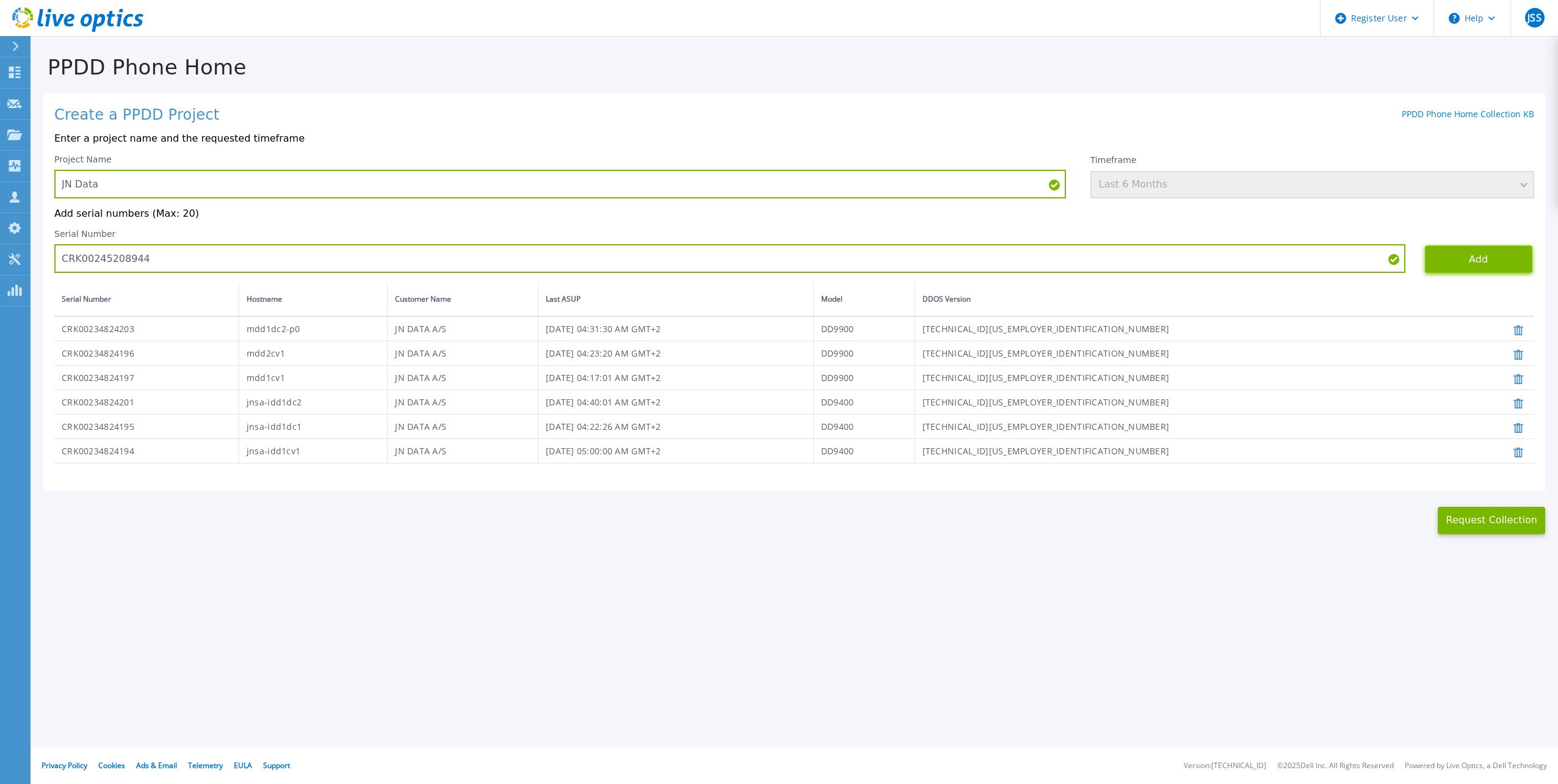
click at [1480, 263] on button "Add" at bounding box center [1478, 259] width 108 height 27
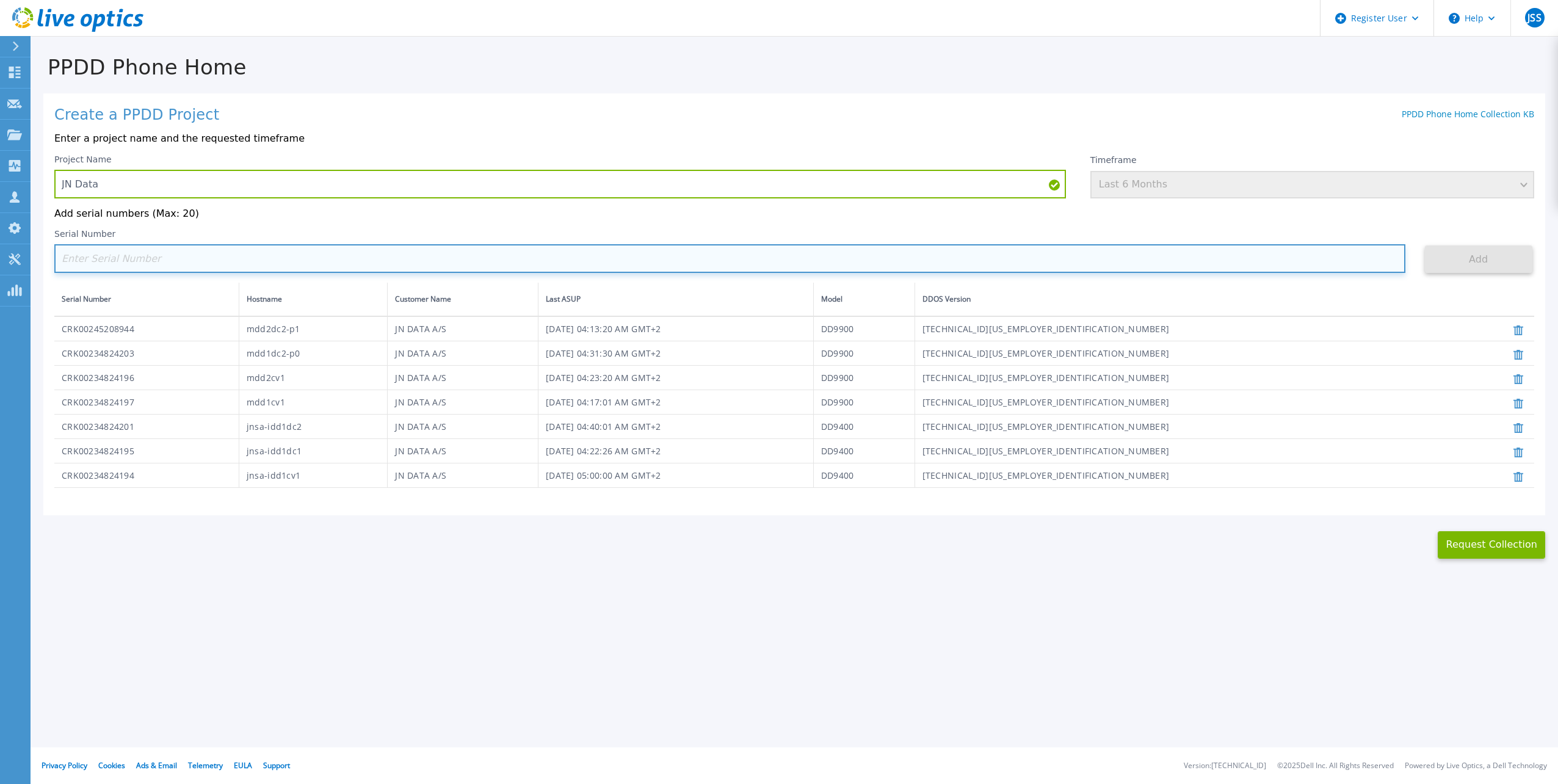
click at [321, 253] on input at bounding box center [730, 258] width 1351 height 29
paste input "CRK00234824199"
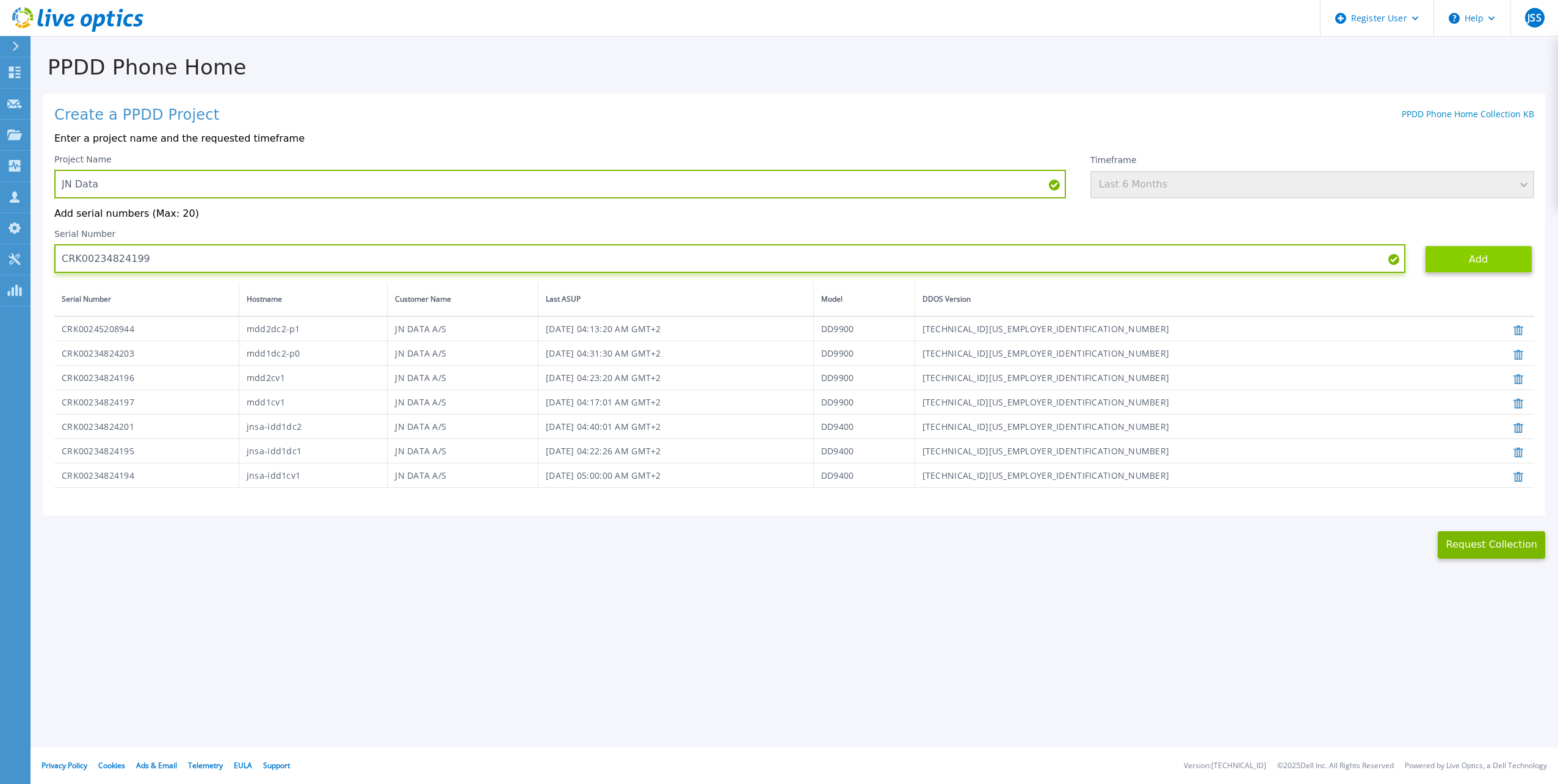
type input "CRK00234824199"
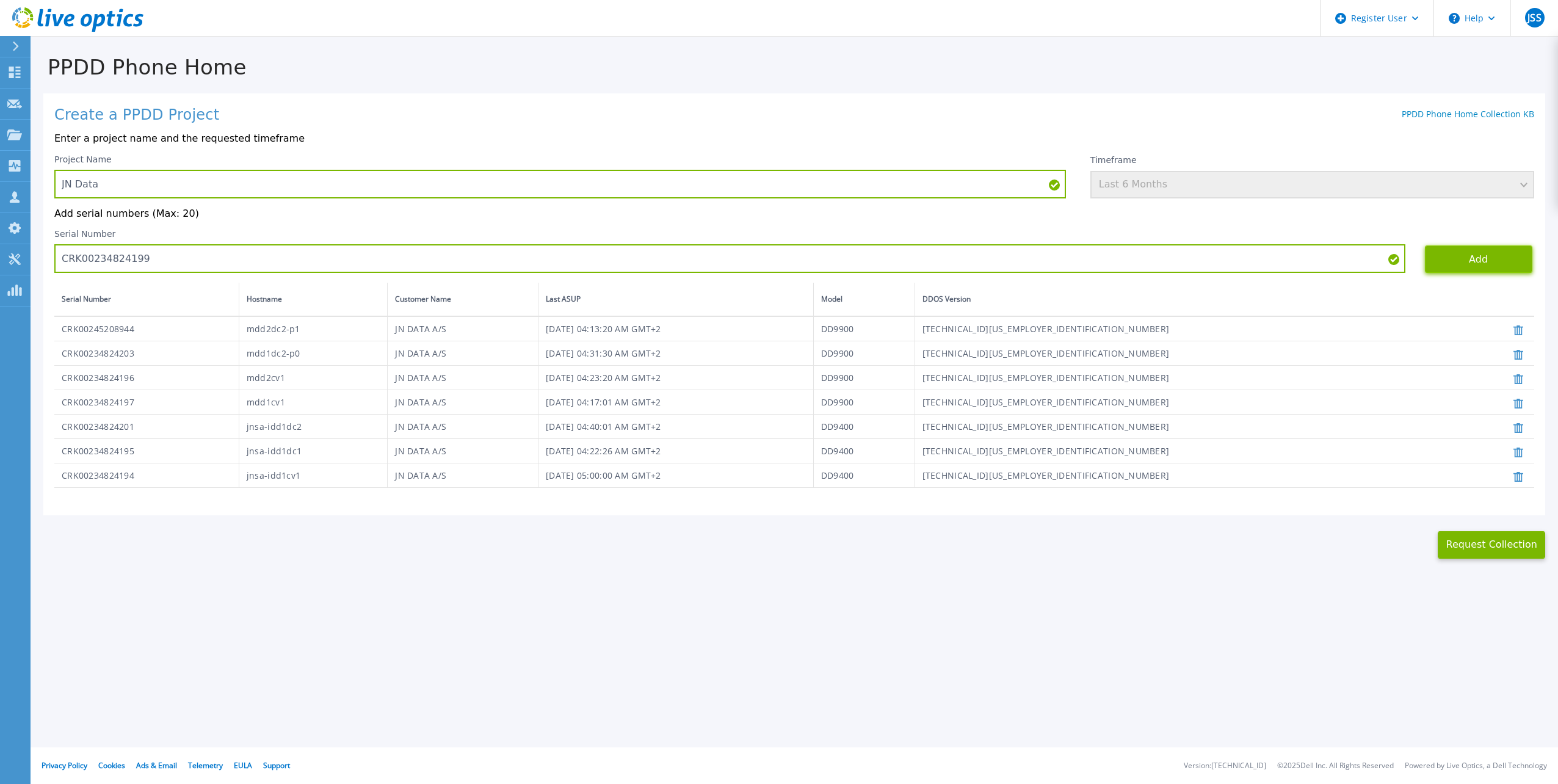
click at [1464, 260] on button "Add" at bounding box center [1478, 259] width 108 height 27
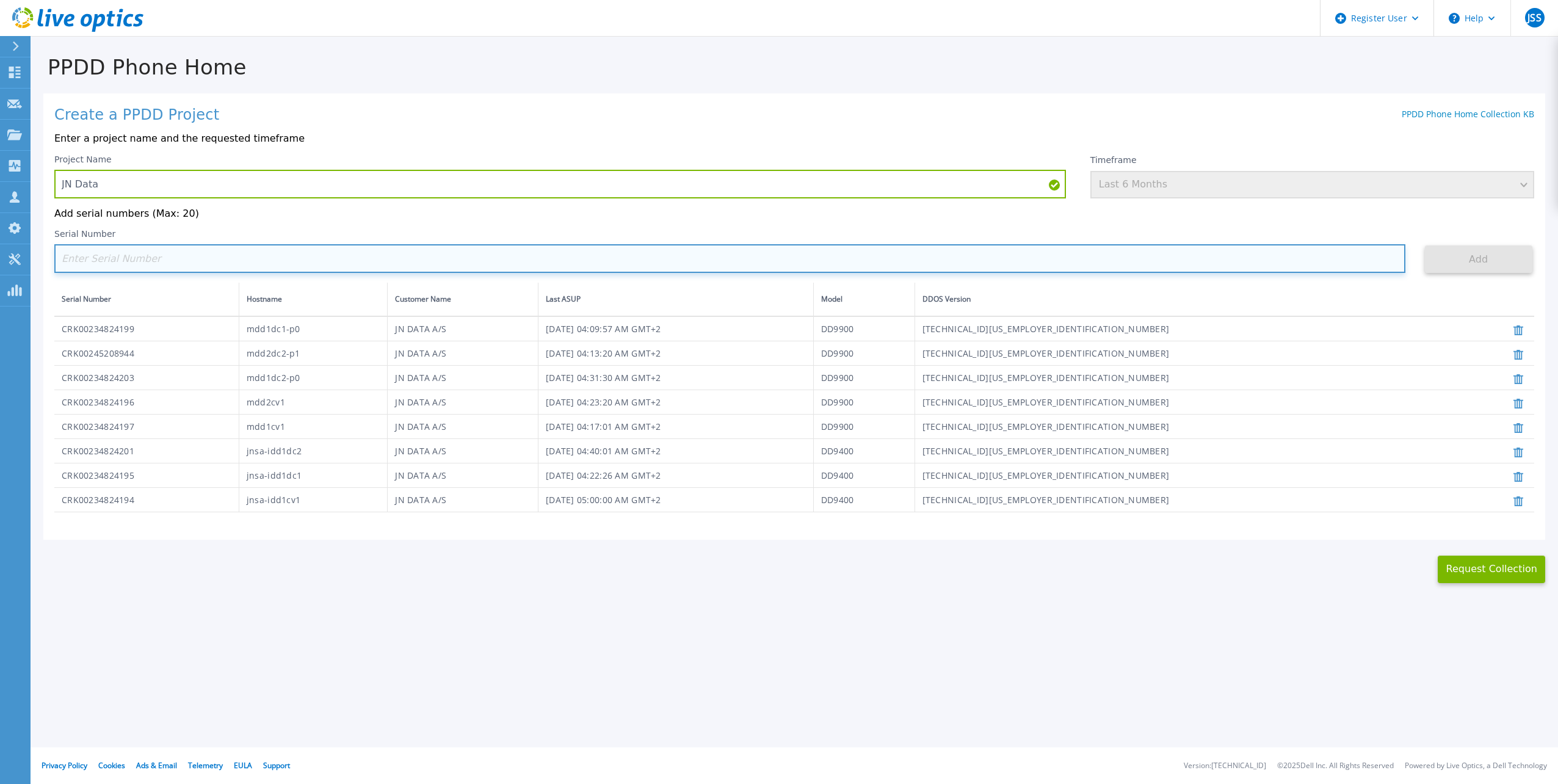
click at [133, 262] on input at bounding box center [730, 258] width 1351 height 29
paste input "CRK00245211310"
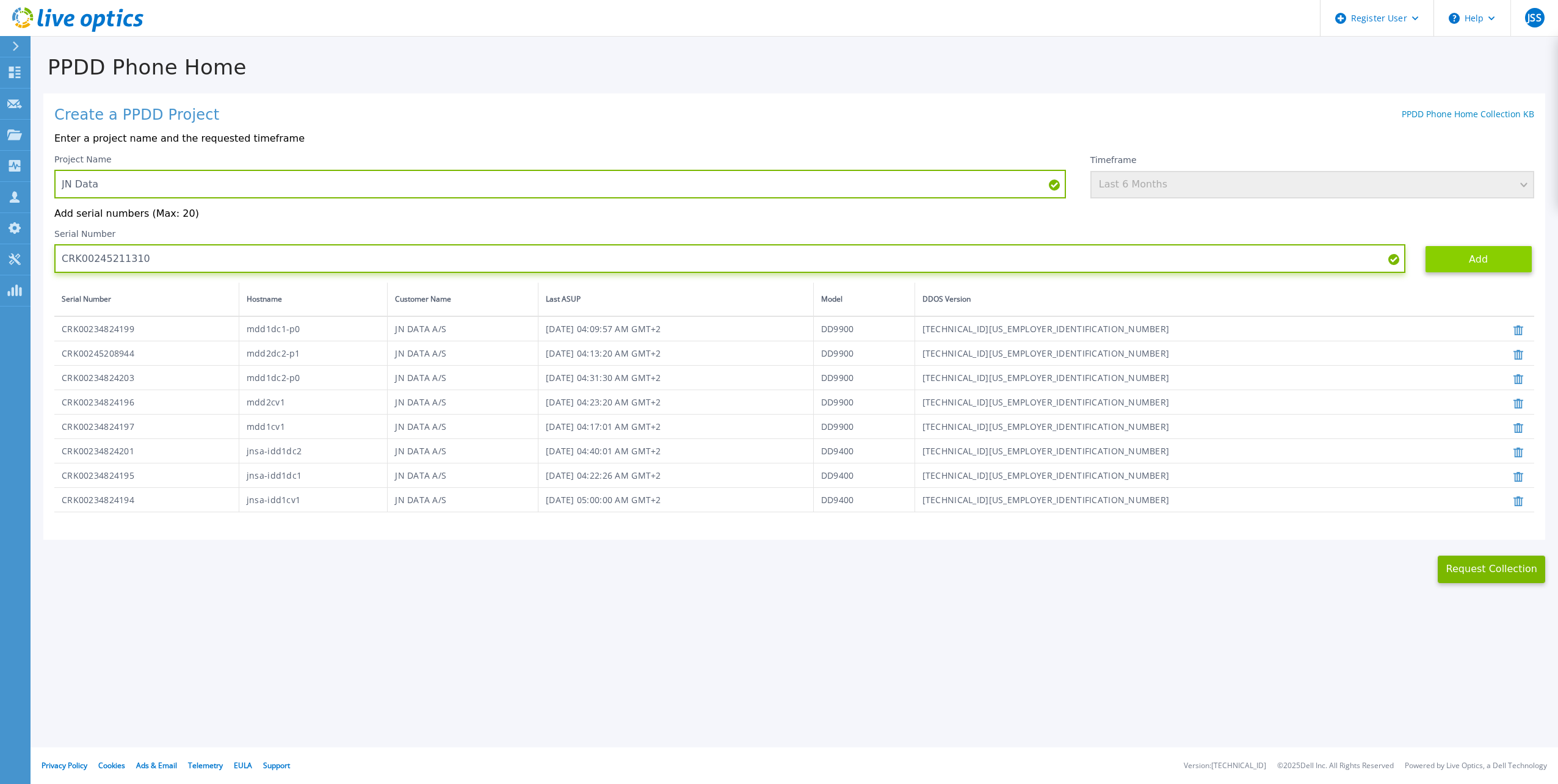
type input "CRK00245211310"
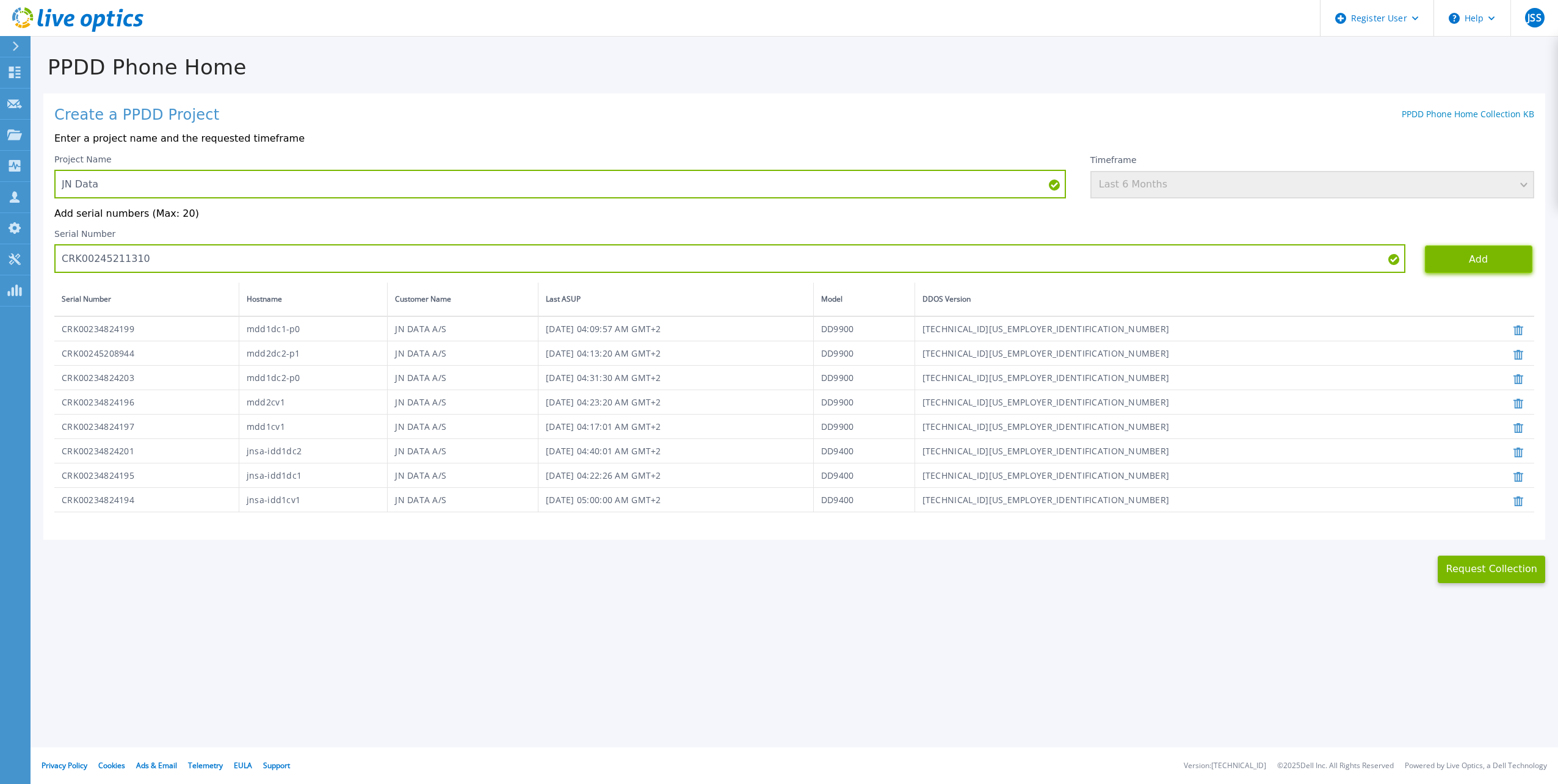
click at [1498, 260] on button "Add" at bounding box center [1478, 259] width 108 height 27
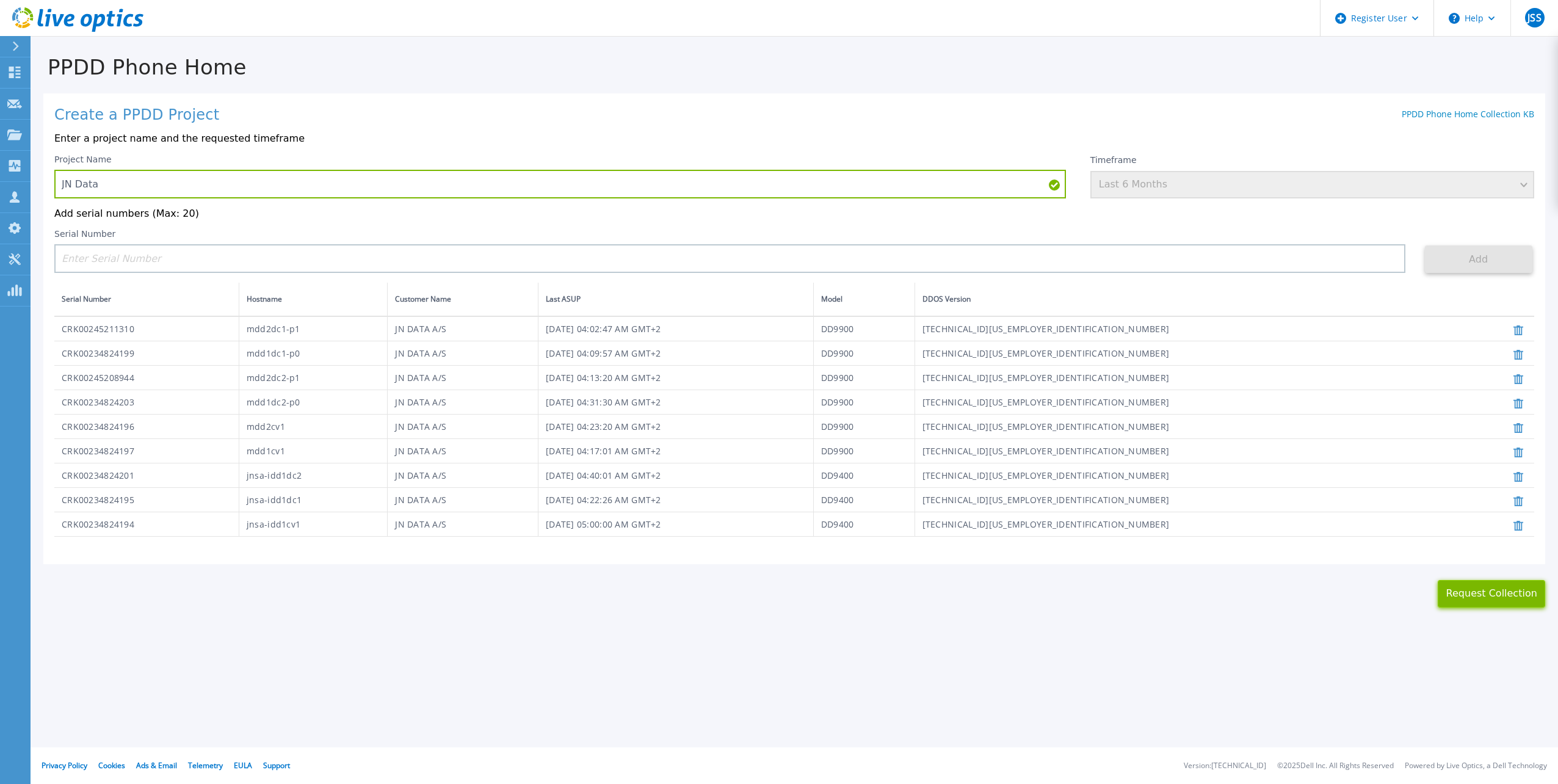
click at [1487, 594] on button "Request Collection" at bounding box center [1492, 593] width 108 height 27
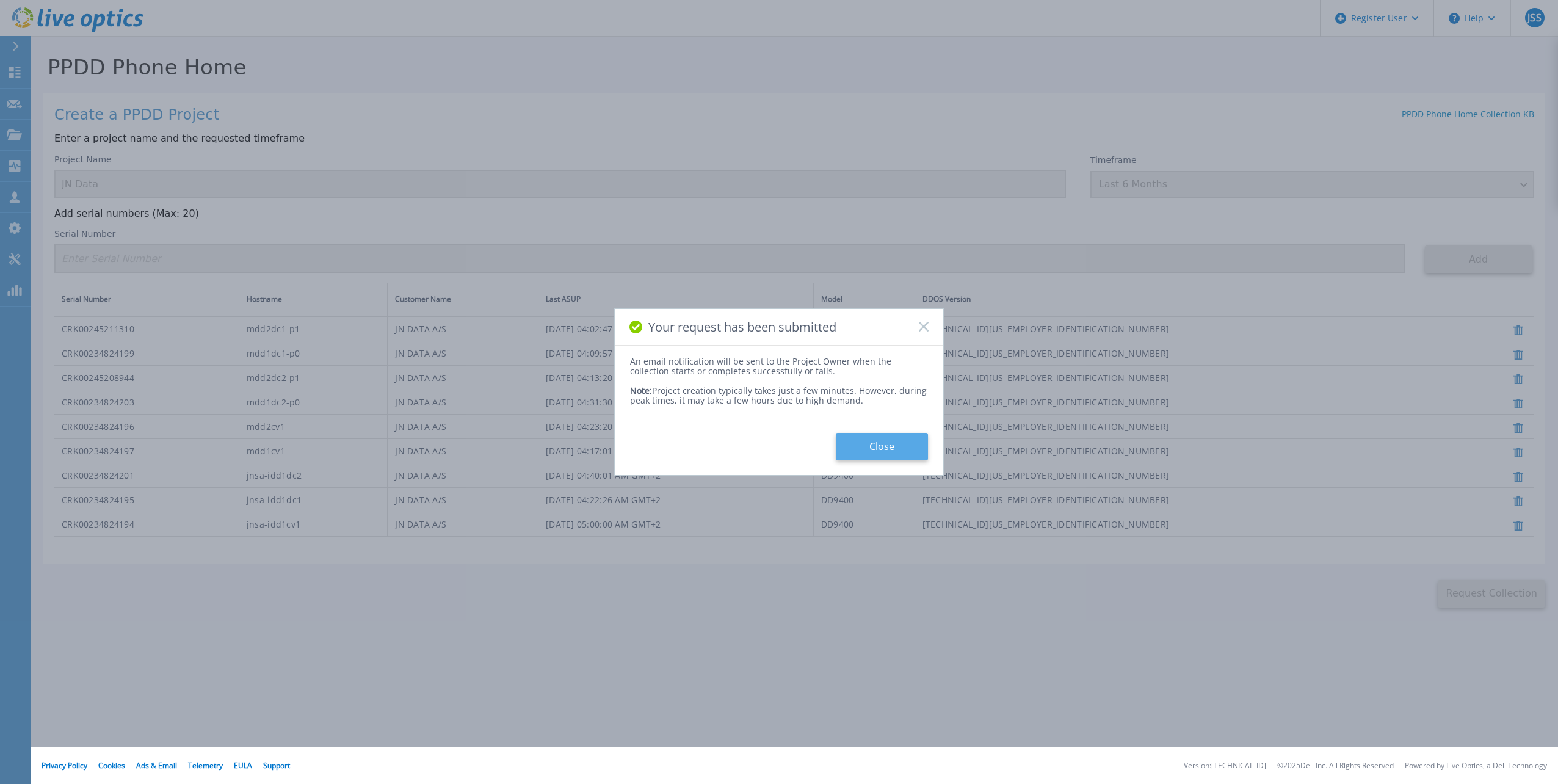
click at [857, 440] on button "Close" at bounding box center [882, 446] width 92 height 27
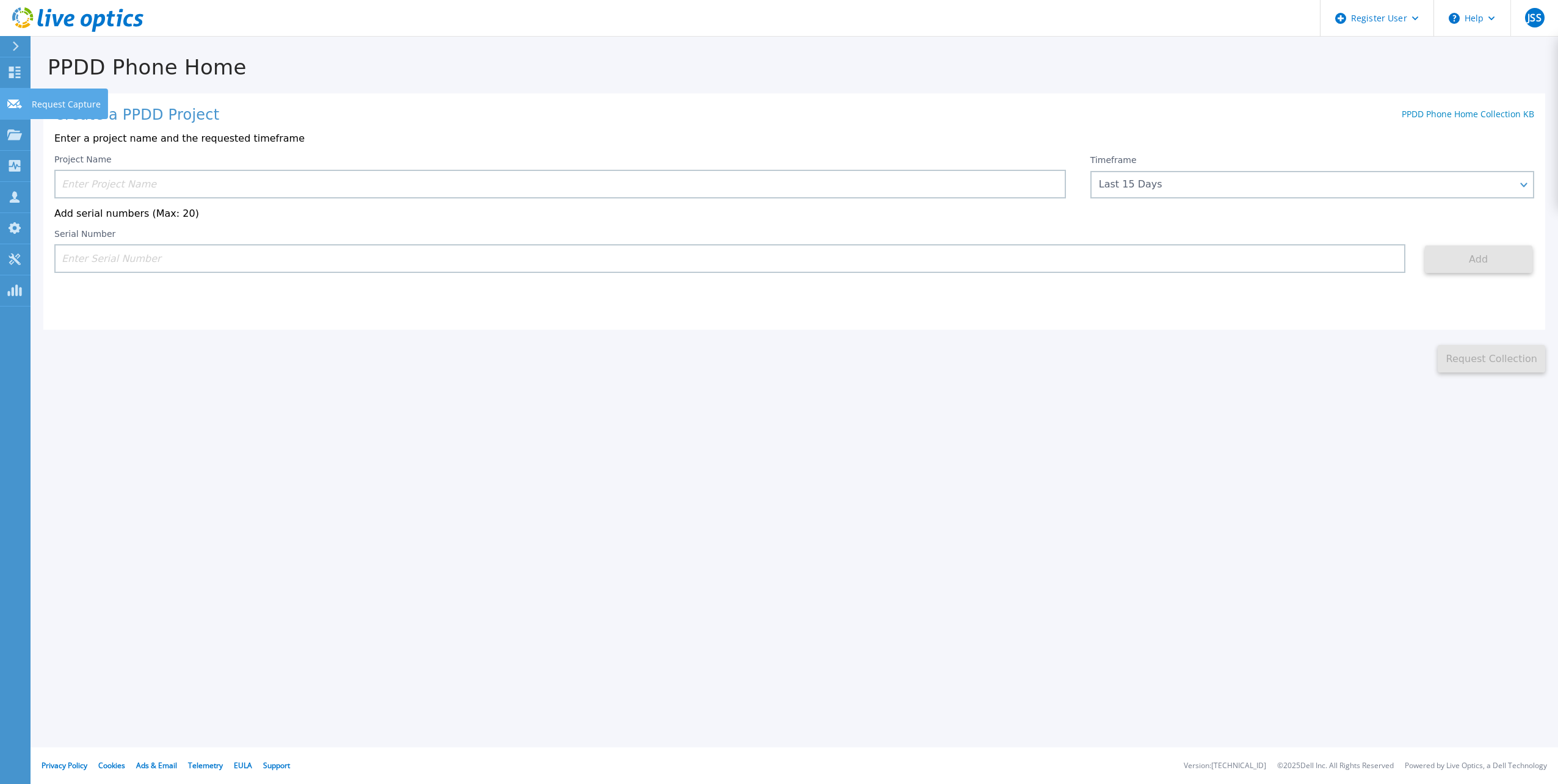
click at [12, 100] on icon at bounding box center [14, 105] width 15 height 9
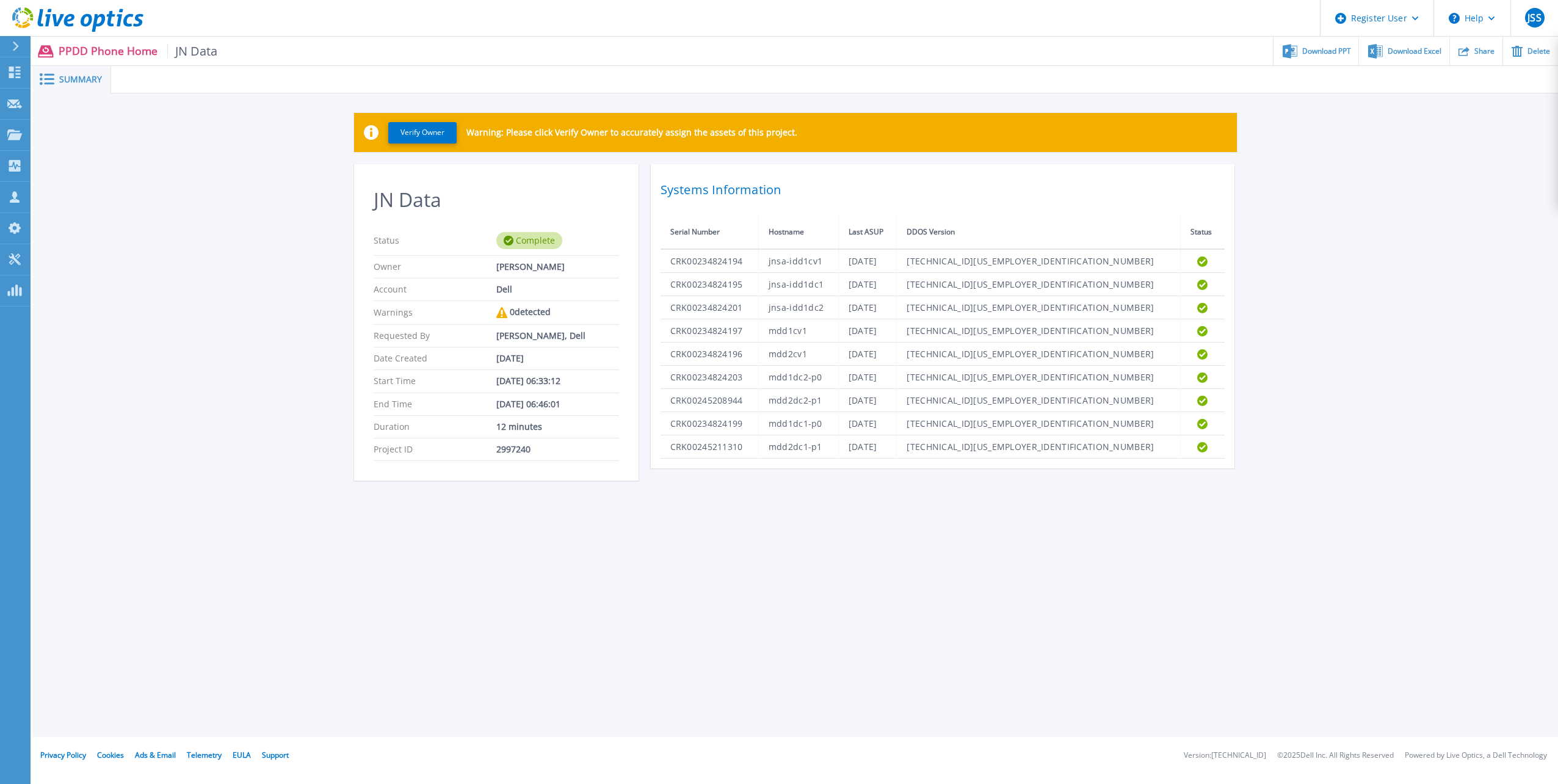
click at [74, 78] on span "Summary" at bounding box center [80, 79] width 43 height 9
click at [197, 52] on span "JN Data" at bounding box center [192, 51] width 51 height 14
click at [1414, 24] on div "Register User" at bounding box center [1377, 18] width 113 height 37
click at [1462, 140] on div "Verify Owner Warning: Please click Verify Owner to accurately assign the assets…" at bounding box center [795, 303] width 1526 height 420
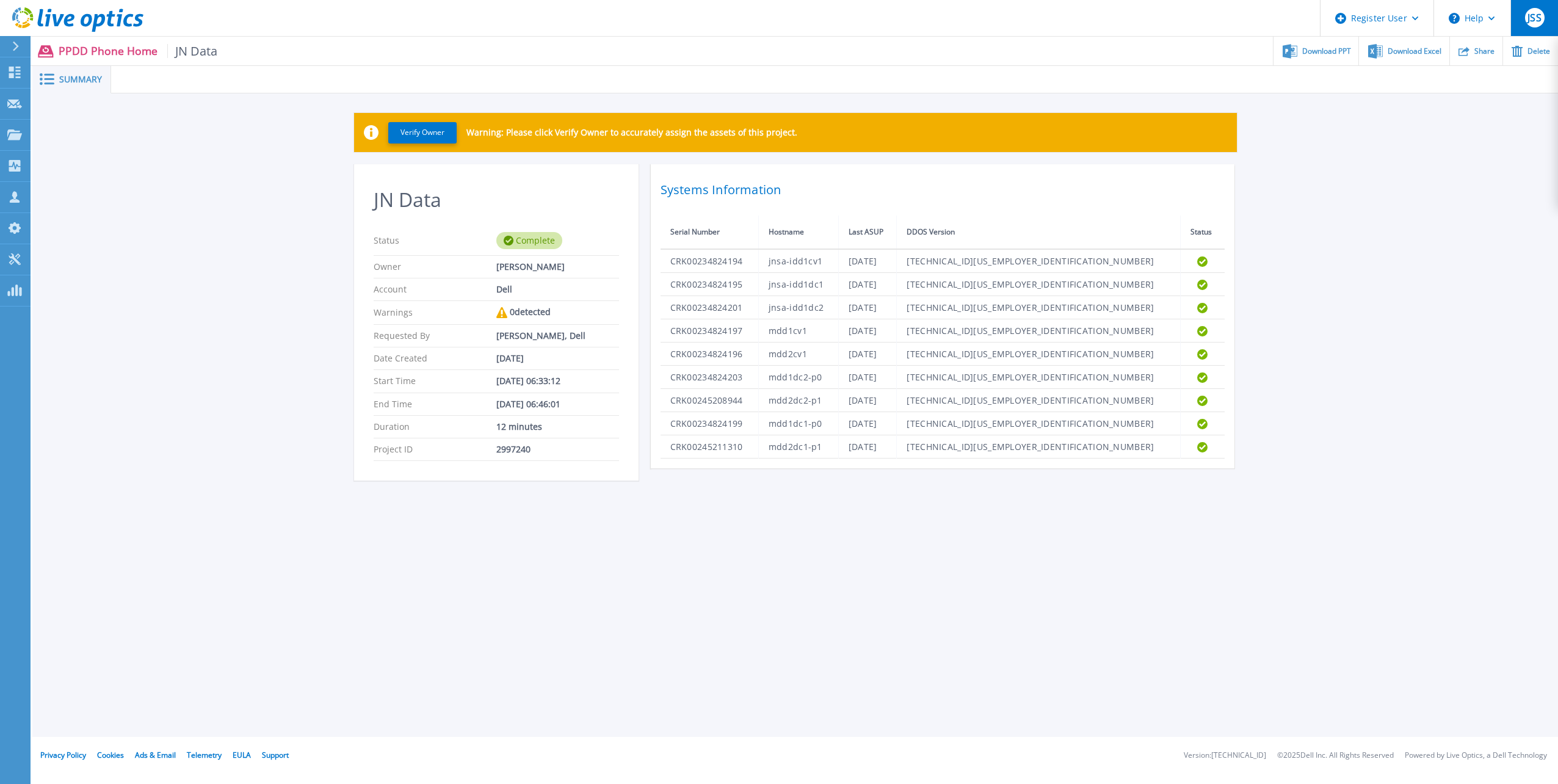
click at [1534, 23] on span "JSS" at bounding box center [1534, 17] width 13 height 10
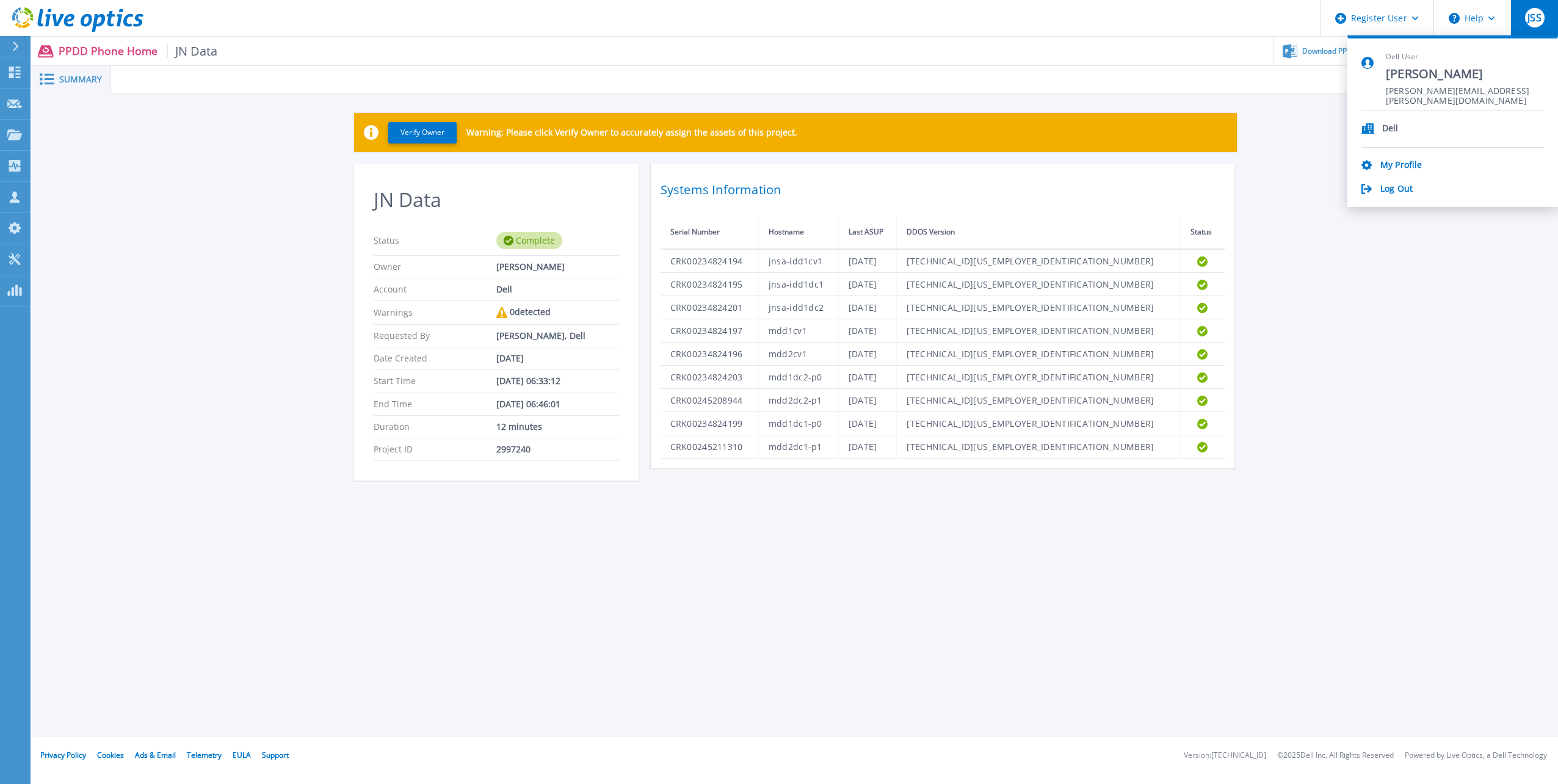
click at [1453, 292] on div "Verify Owner Warning: Please click Verify Owner to accurately assign the assets…" at bounding box center [795, 303] width 1526 height 420
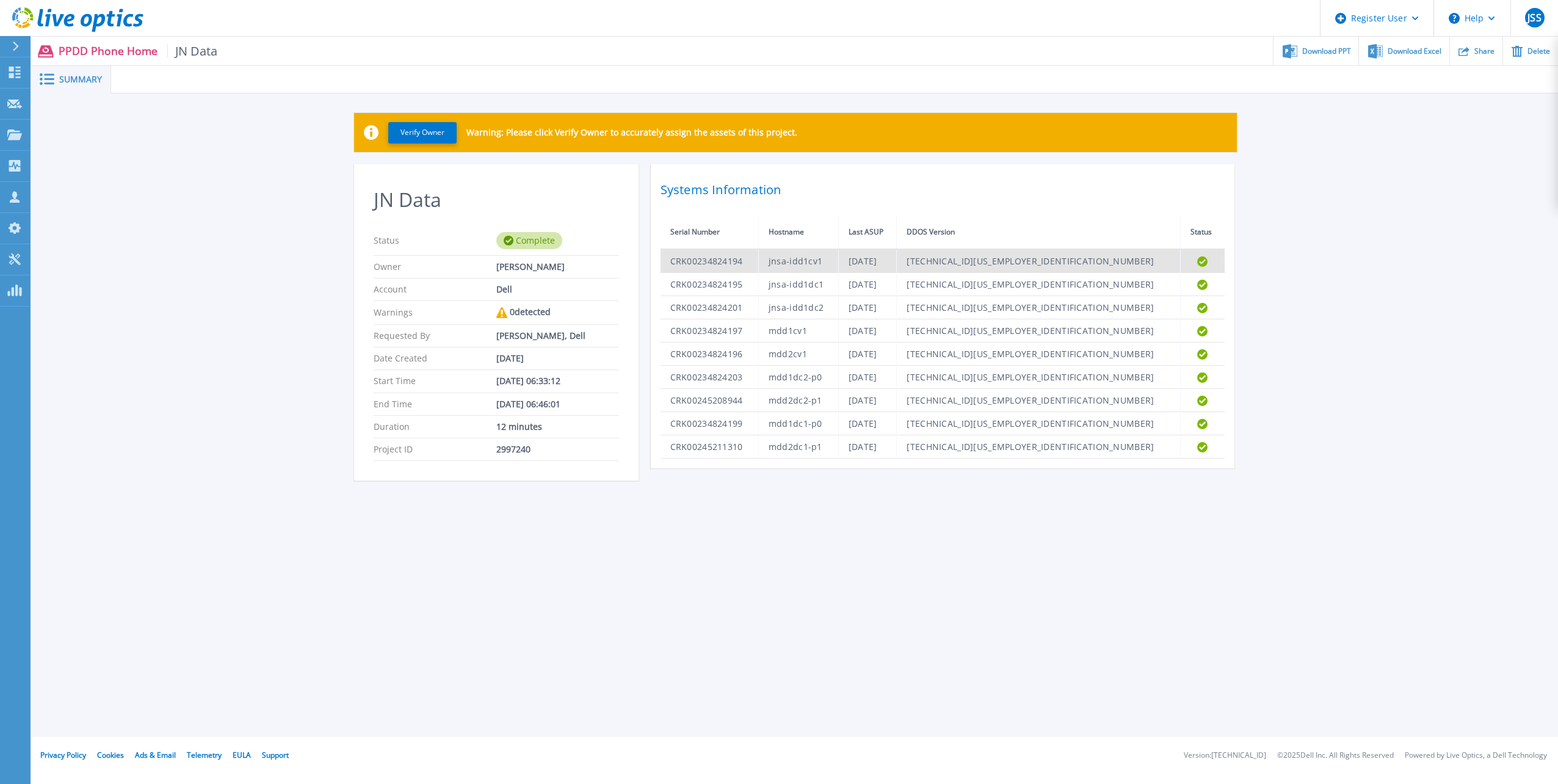
click at [706, 257] on td "CRK00234824194" at bounding box center [710, 261] width 98 height 24
click at [703, 193] on h2 "Systems Information" at bounding box center [942, 190] width 564 height 22
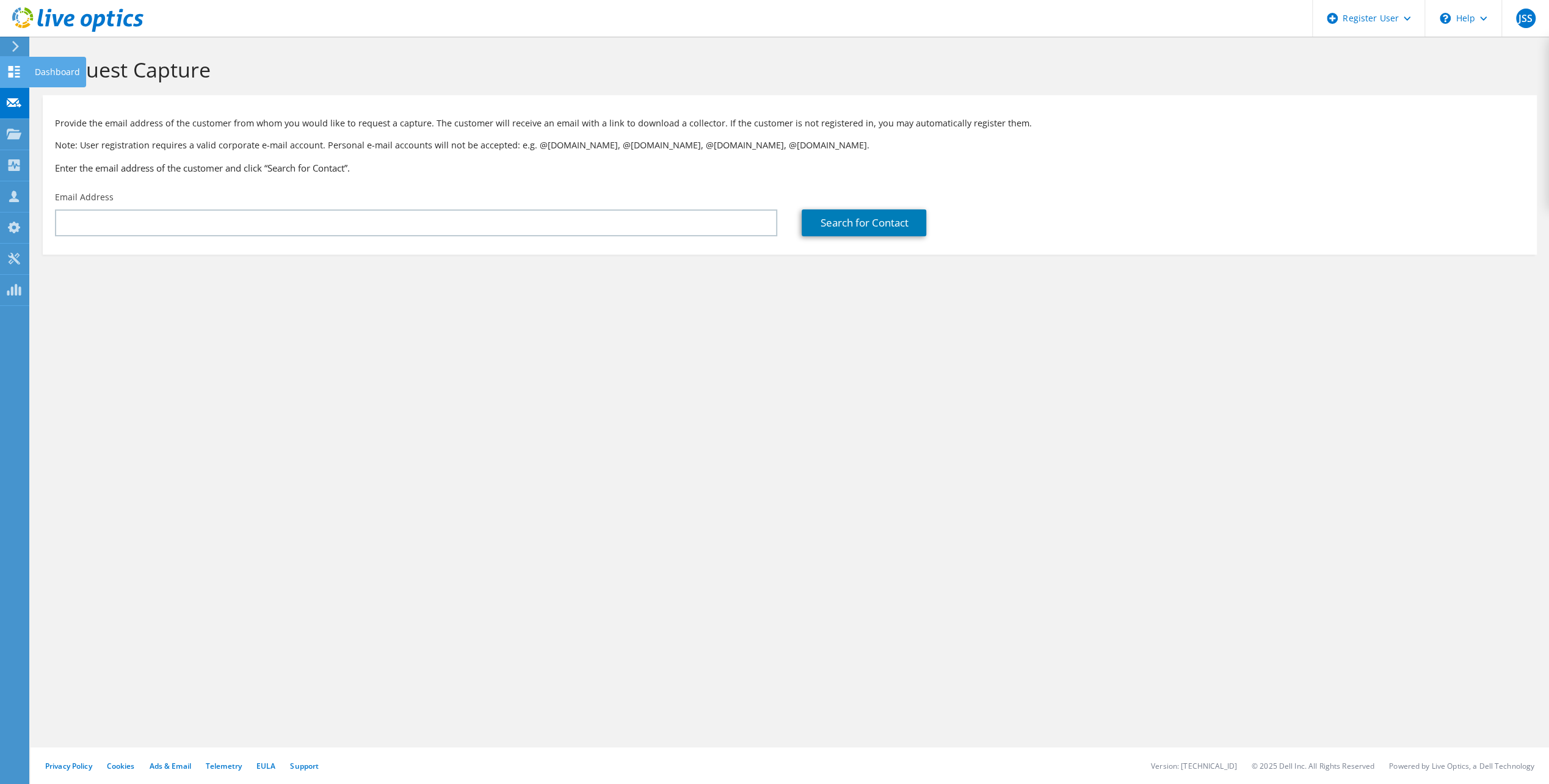
click at [18, 69] on use at bounding box center [14, 72] width 12 height 12
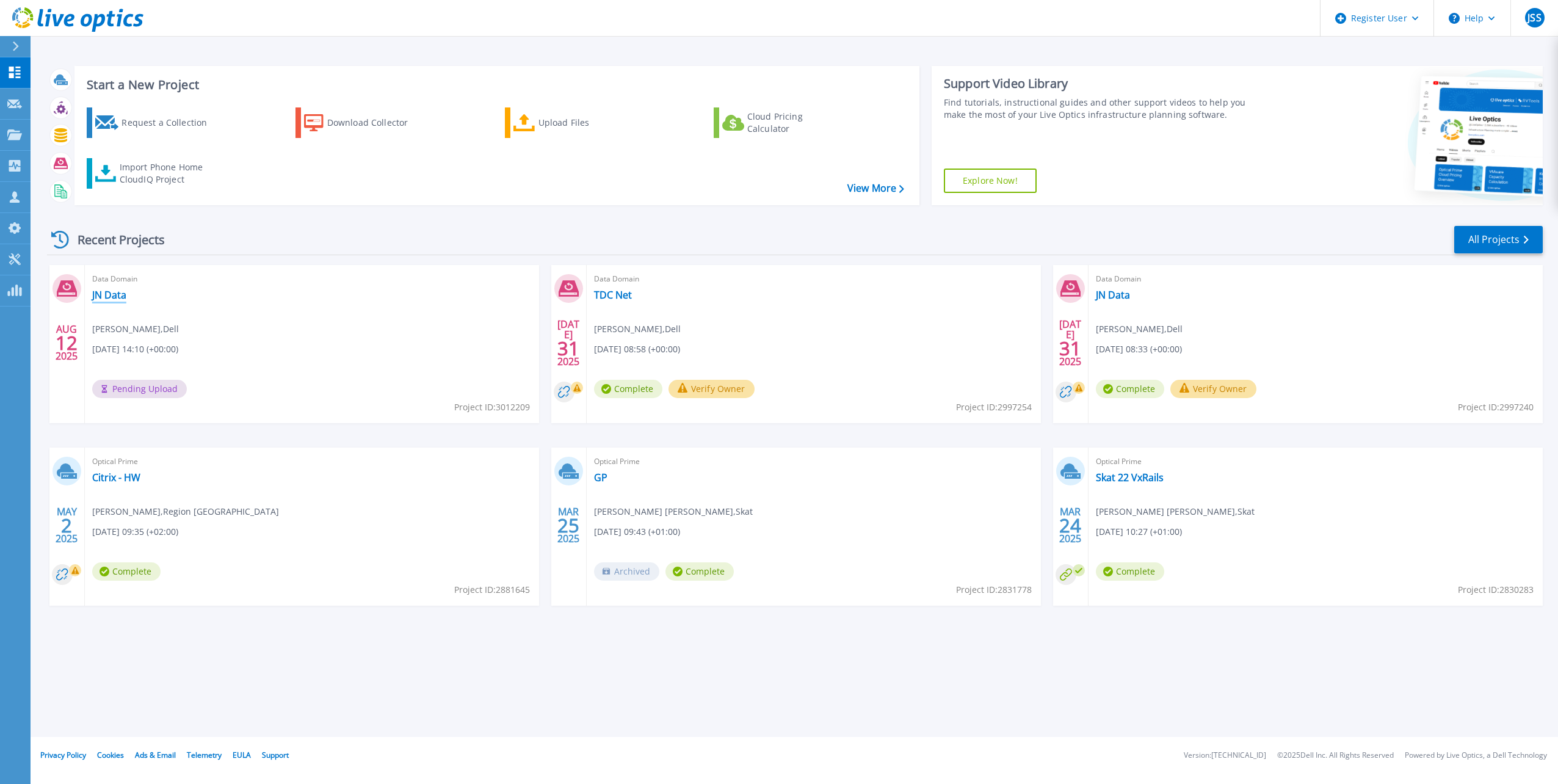
click at [116, 296] on link "JN Data" at bounding box center [109, 295] width 34 height 12
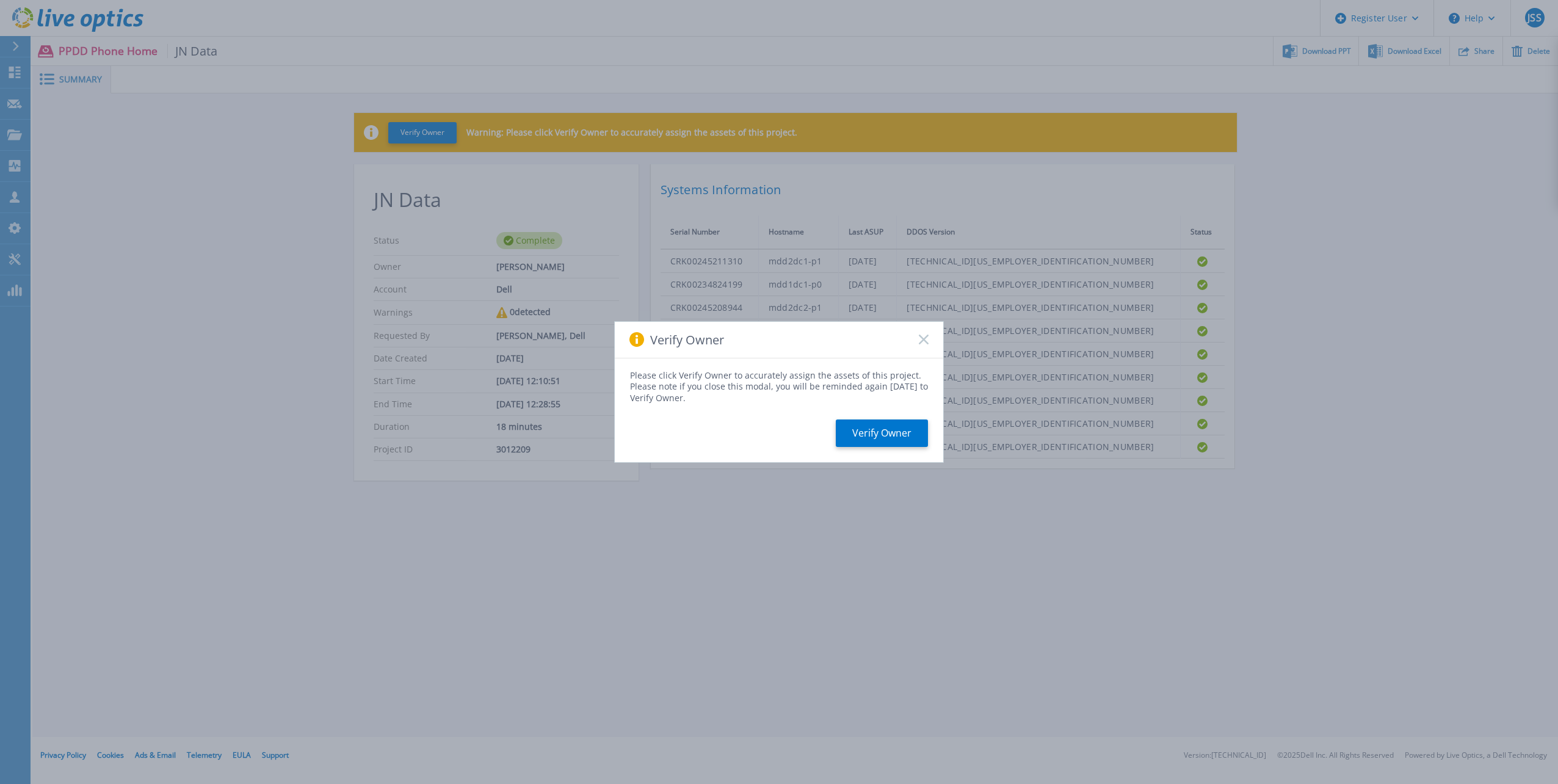
click at [927, 340] on icon at bounding box center [924, 339] width 10 height 10
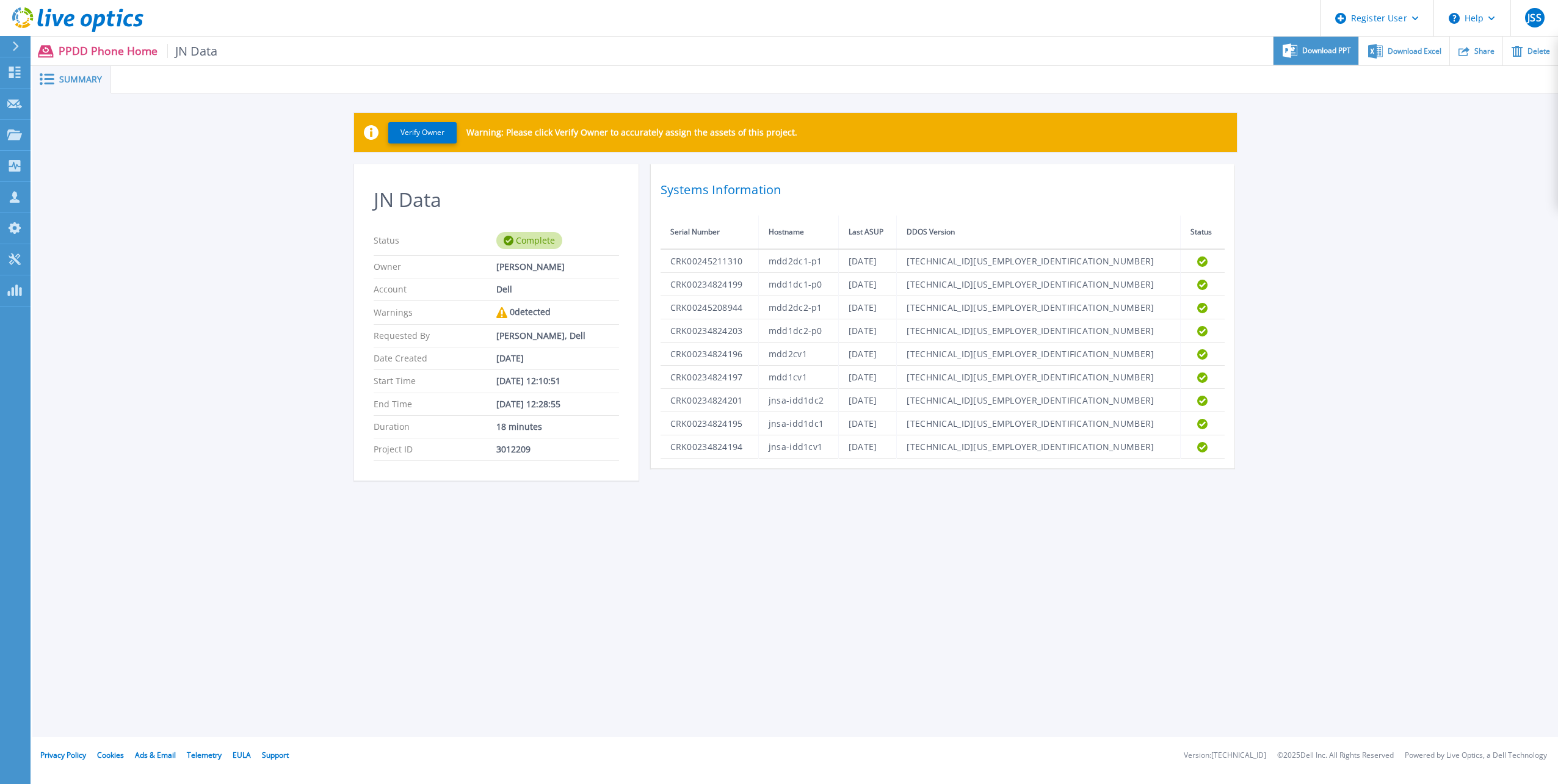
click at [1333, 58] on div "Download PPT" at bounding box center [1315, 51] width 85 height 29
click at [1095, 553] on div "Summary Verify Owner Warning: Please click Verify Owner to accurately assign th…" at bounding box center [795, 368] width 1526 height 737
